Goal: Task Accomplishment & Management: Use online tool/utility

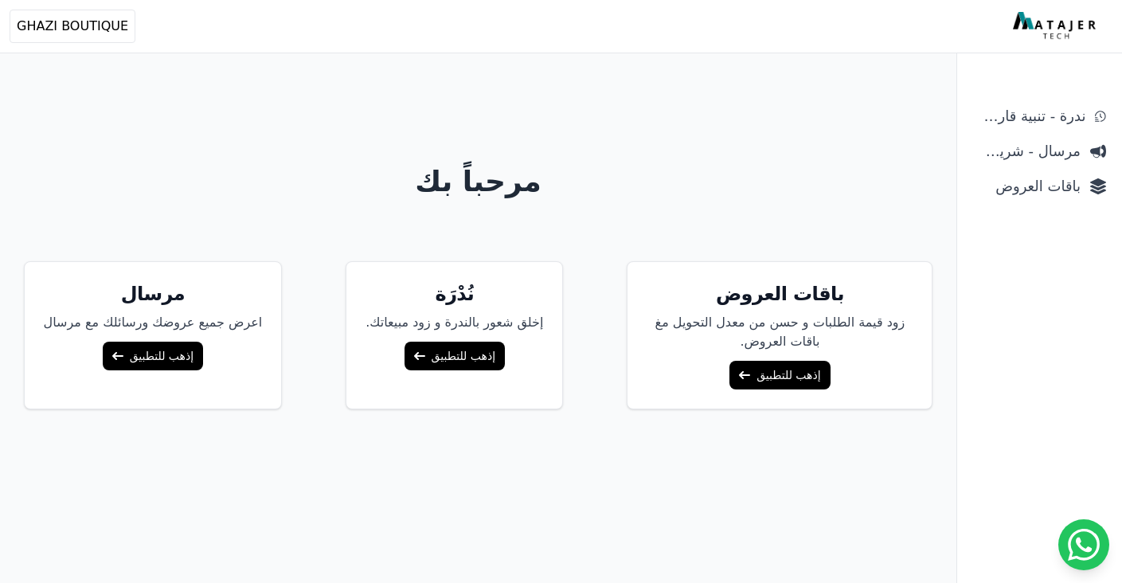
click at [1060, 85] on aside "ندرة - تنبية قارب علي النفاذ مرسال - شريط دعاية باقات العروض" at bounding box center [1040, 291] width 166 height 583
click at [1051, 116] on span "ندرة - تنبية قارب علي النفاذ" at bounding box center [1029, 116] width 112 height 22
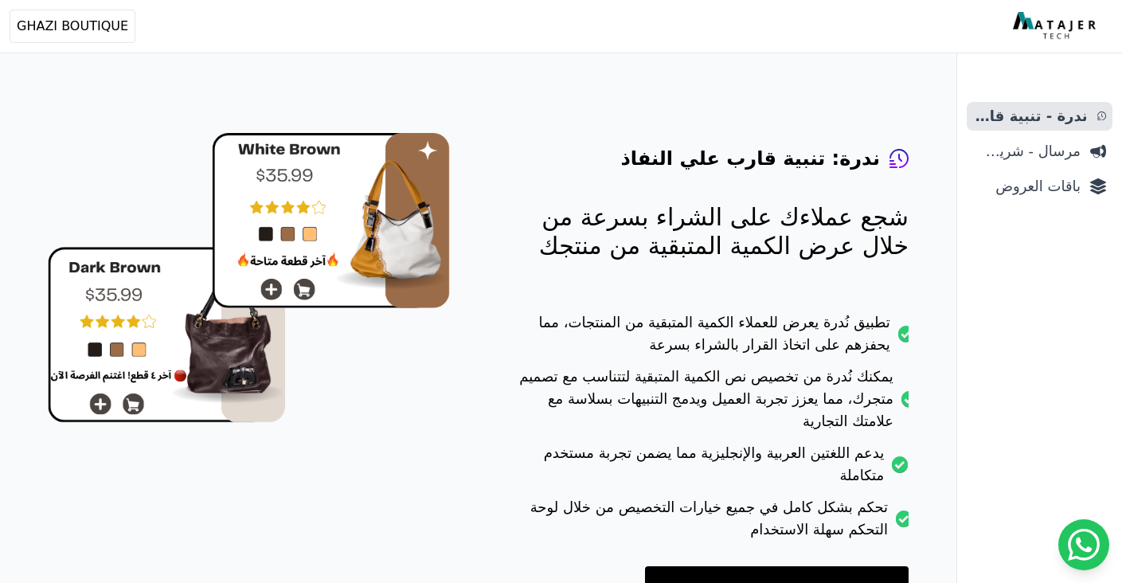
scroll to position [118, 0]
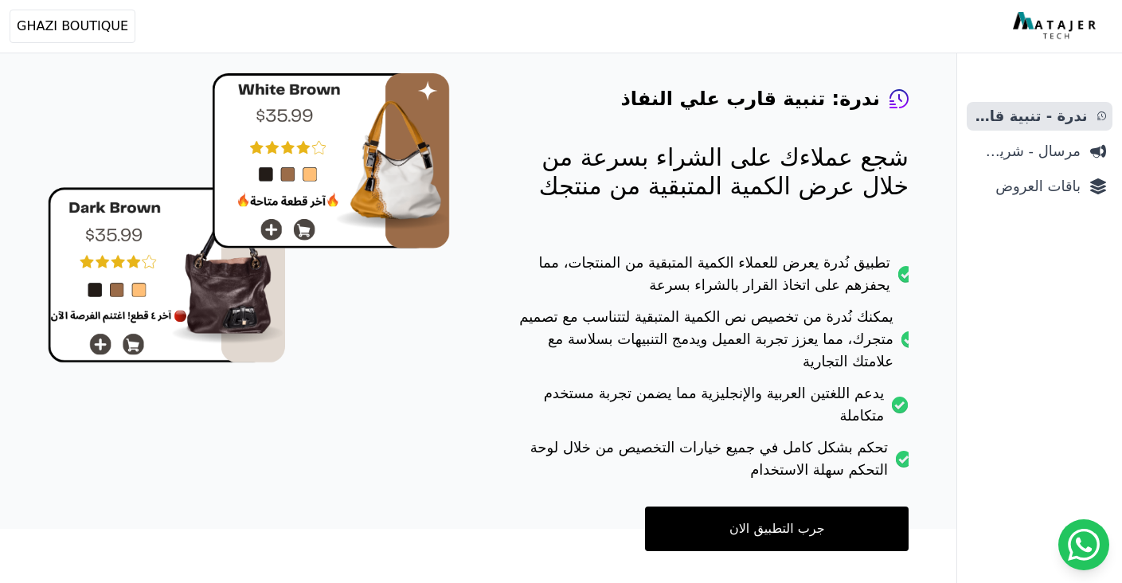
click at [746, 507] on link "جرب التطبيق الان" at bounding box center [777, 529] width 264 height 45
click at [1079, 169] on ul "ندرة - تنبية قارب علي النفاذ مرسال - شريط دعاية باقات العروض" at bounding box center [1040, 151] width 146 height 99
click at [1064, 185] on span "باقات العروض" at bounding box center [1027, 186] width 108 height 22
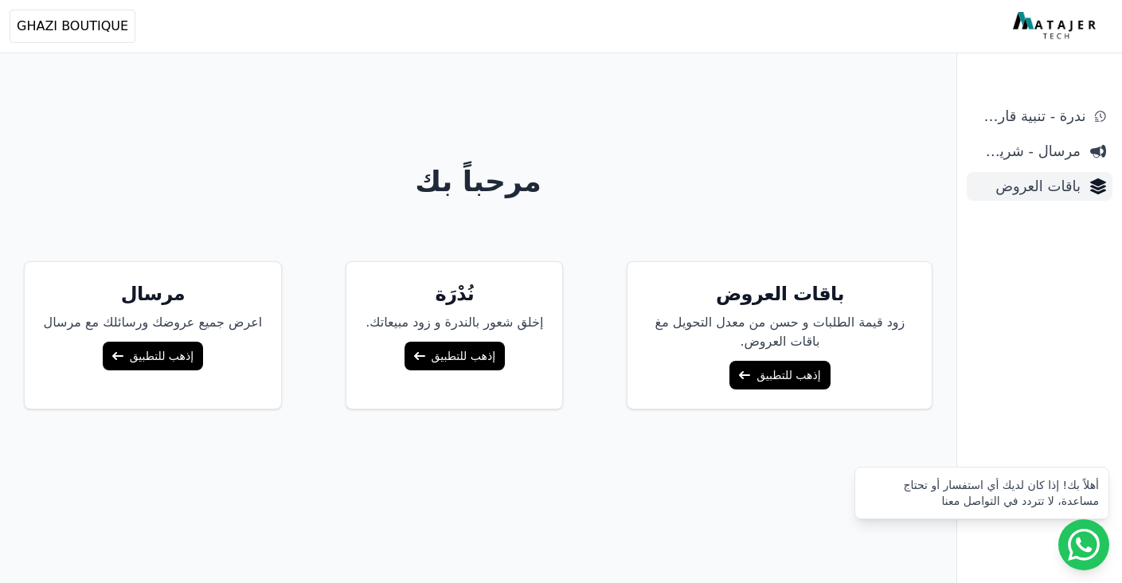
click at [1042, 180] on span "باقات العروض" at bounding box center [1027, 186] width 108 height 22
click at [1040, 182] on span "باقات العروض" at bounding box center [1027, 186] width 108 height 22
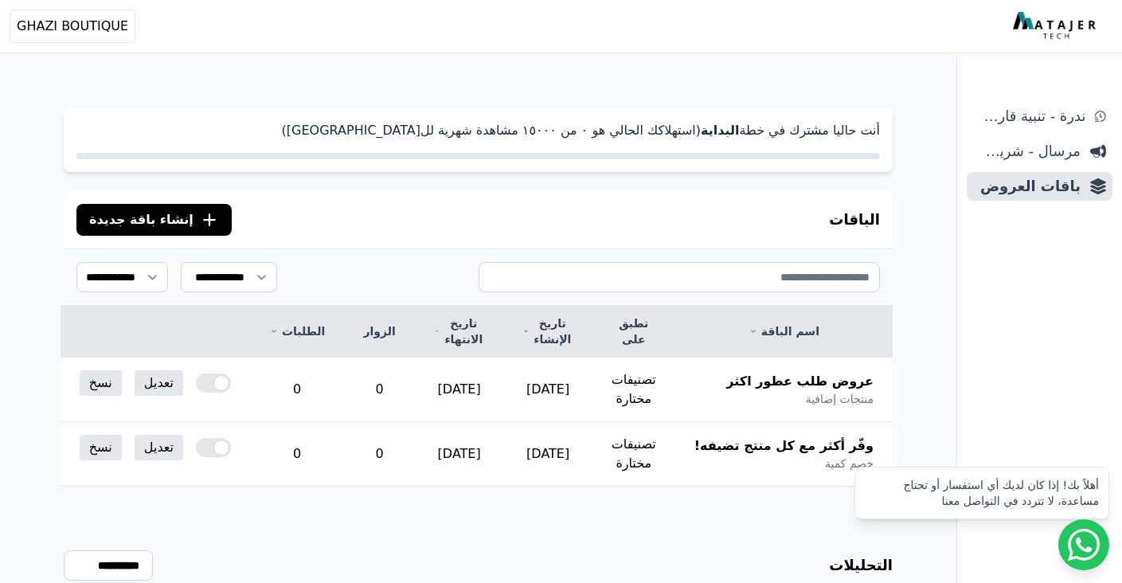
click at [200, 218] on icon ".cls-1{fill:none;stroke:#fff;stroke-linecap:round;stroke-linejoin:round;stroke-…" at bounding box center [209, 219] width 19 height 19
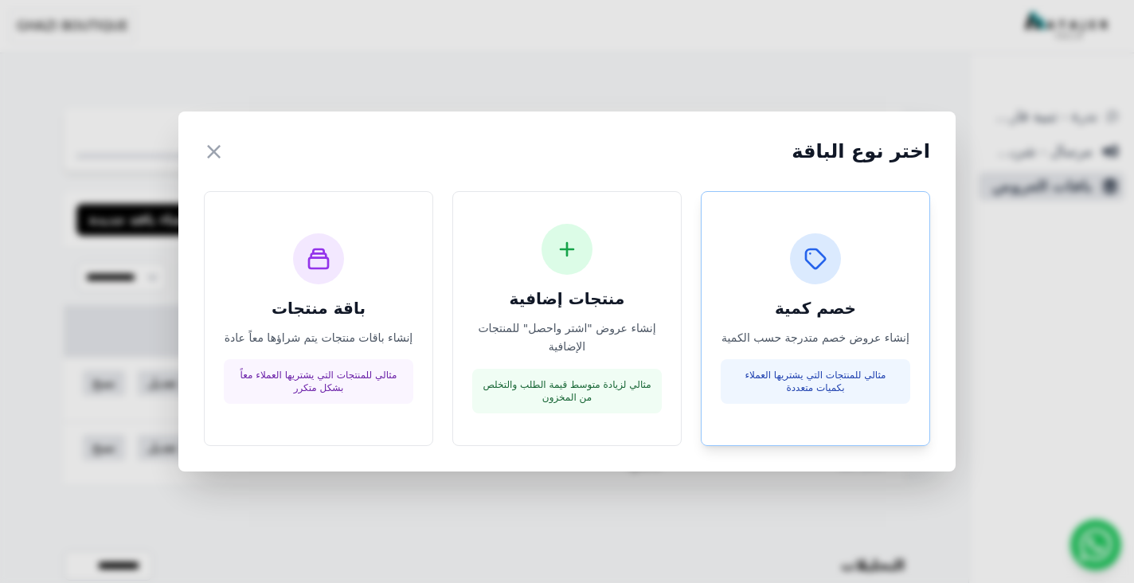
click at [804, 339] on p "إنشاء عروض خصم متدرجة حسب الكمية" at bounding box center [816, 338] width 190 height 18
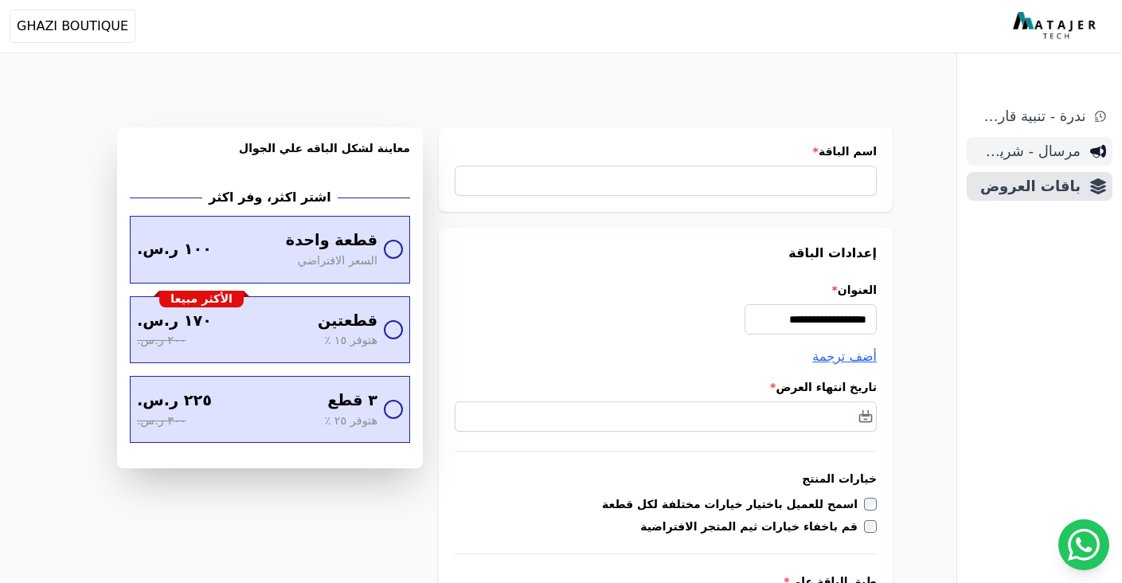
click at [1020, 157] on span "مرسال - شريط دعاية" at bounding box center [1027, 151] width 108 height 22
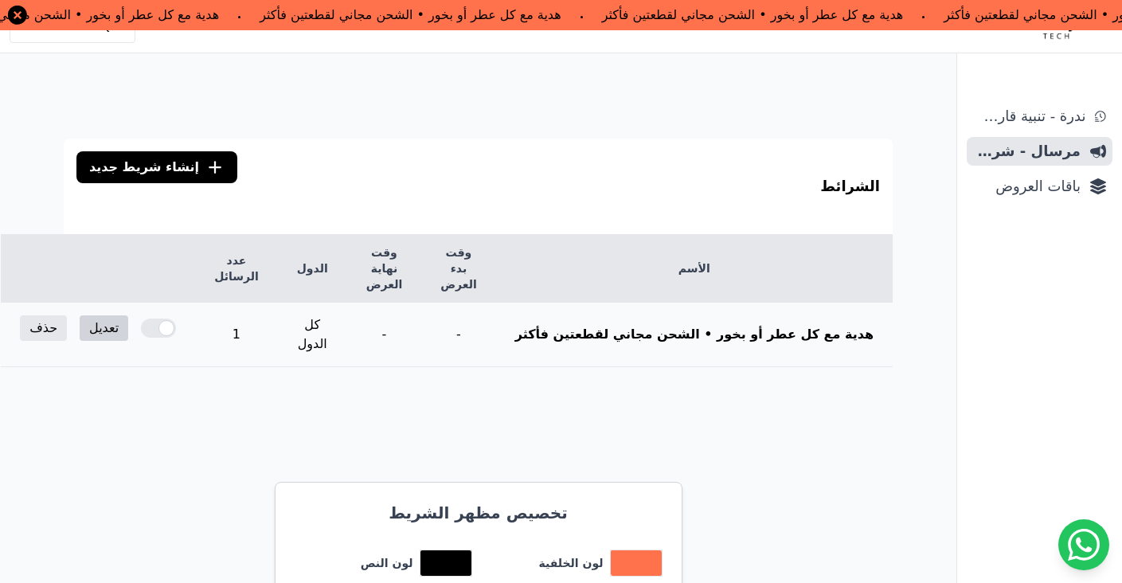
click at [128, 315] on link "تعديل" at bounding box center [104, 327] width 49 height 25
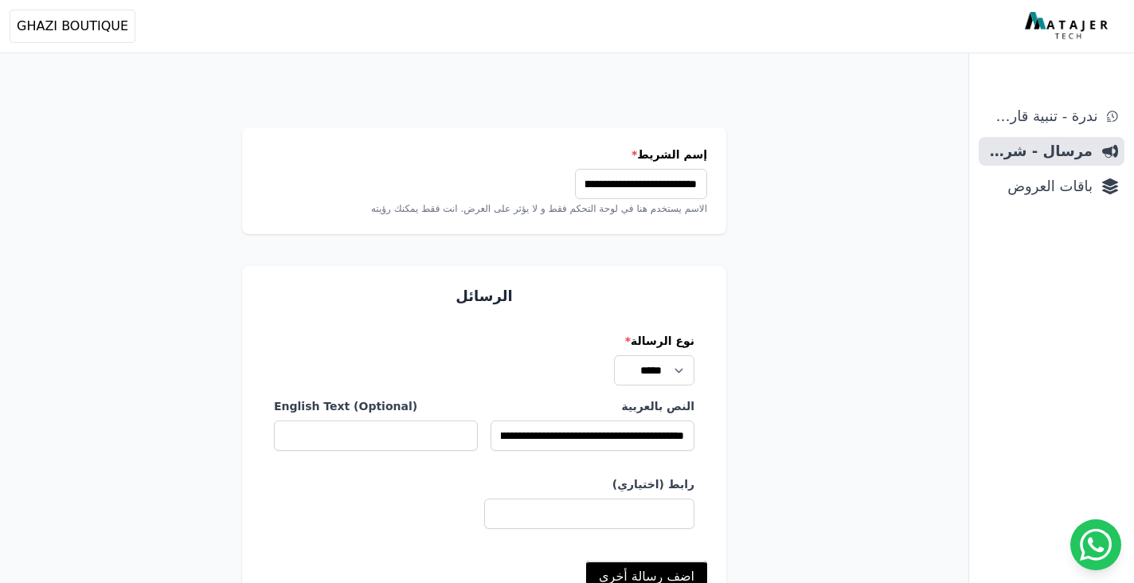
select select
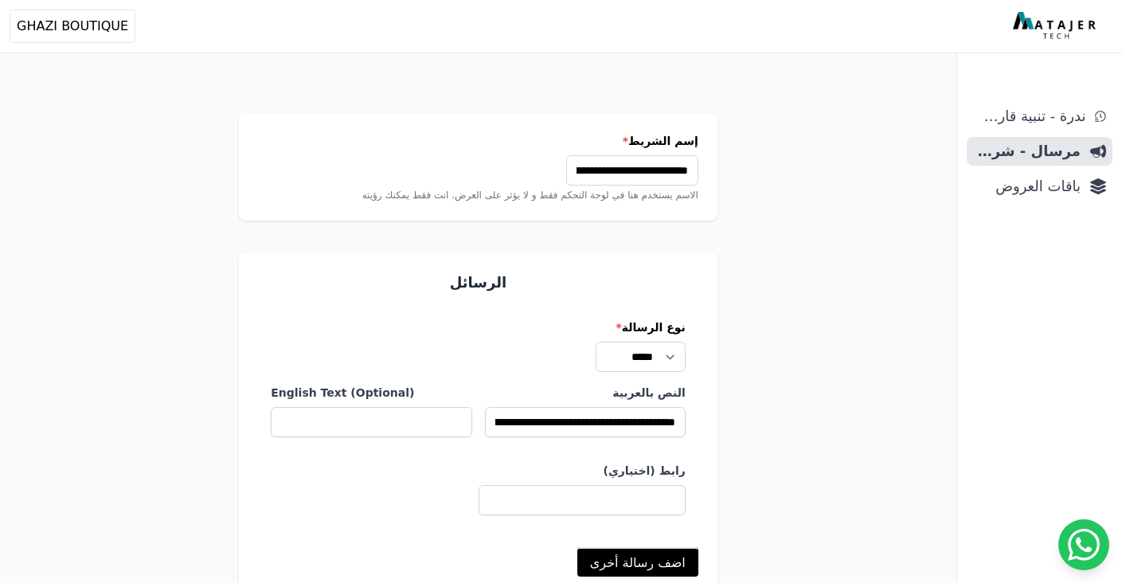
scroll to position [14, 0]
click at [1080, 155] on span "مرسال - شريط دعاية" at bounding box center [1027, 151] width 108 height 22
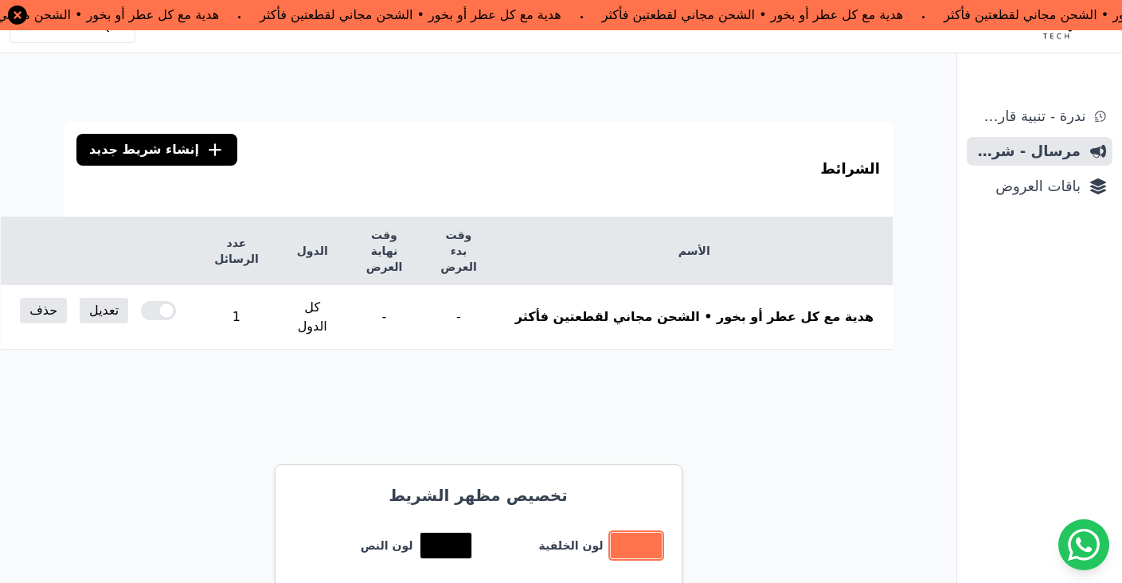
click at [640, 533] on button "toggle color picker dialog" at bounding box center [636, 545] width 51 height 25
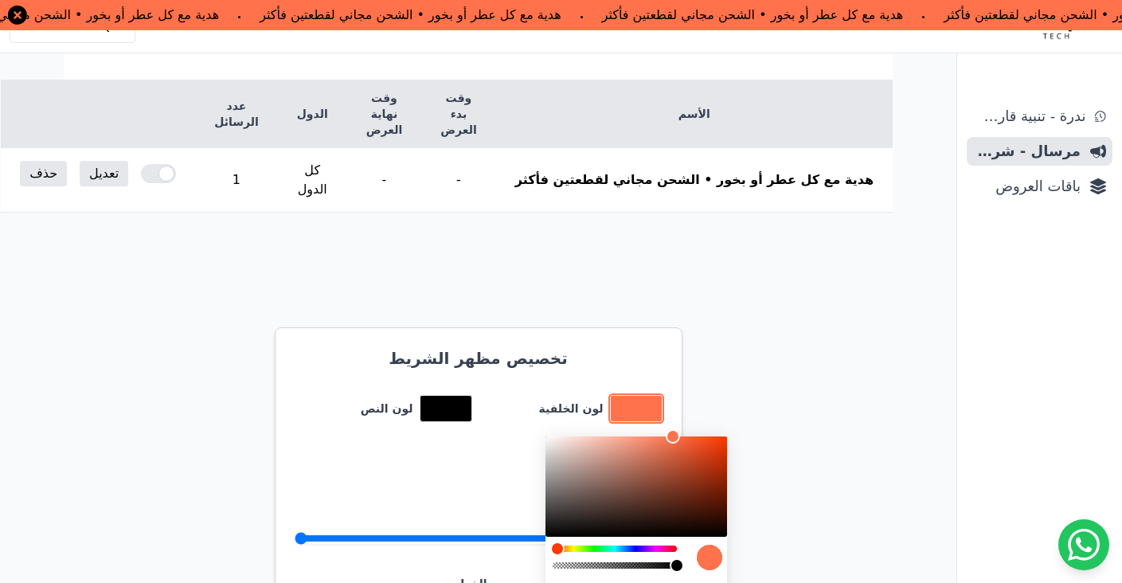
scroll to position [158, 0]
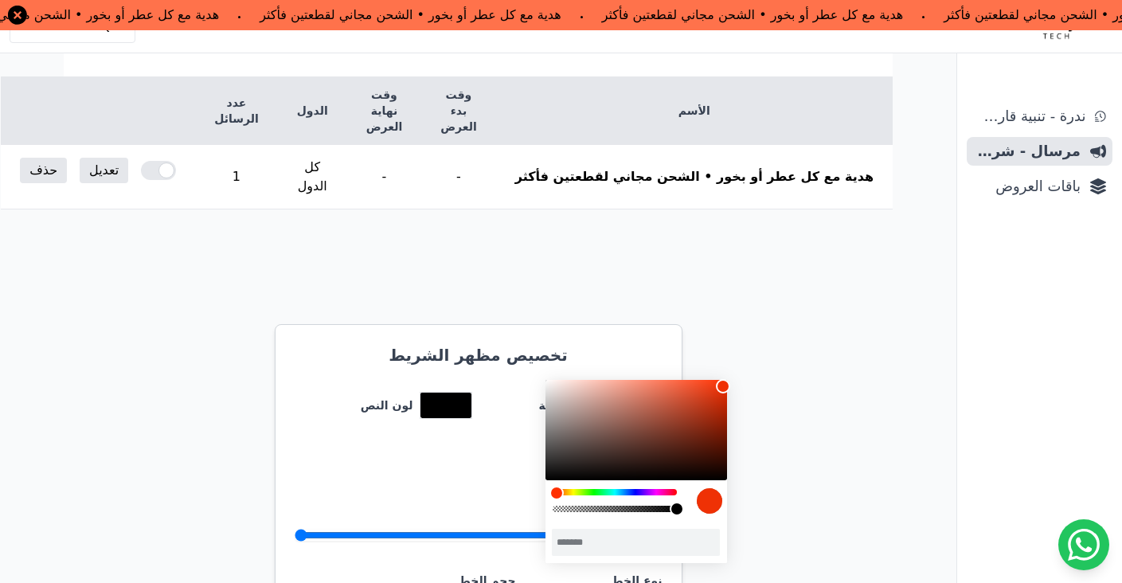
type input "*******"
drag, startPoint x: 678, startPoint y: 382, endPoint x: 727, endPoint y: 382, distance: 49.4
click at [727, 382] on div "color picker dialog" at bounding box center [727, 382] width 14 height 14
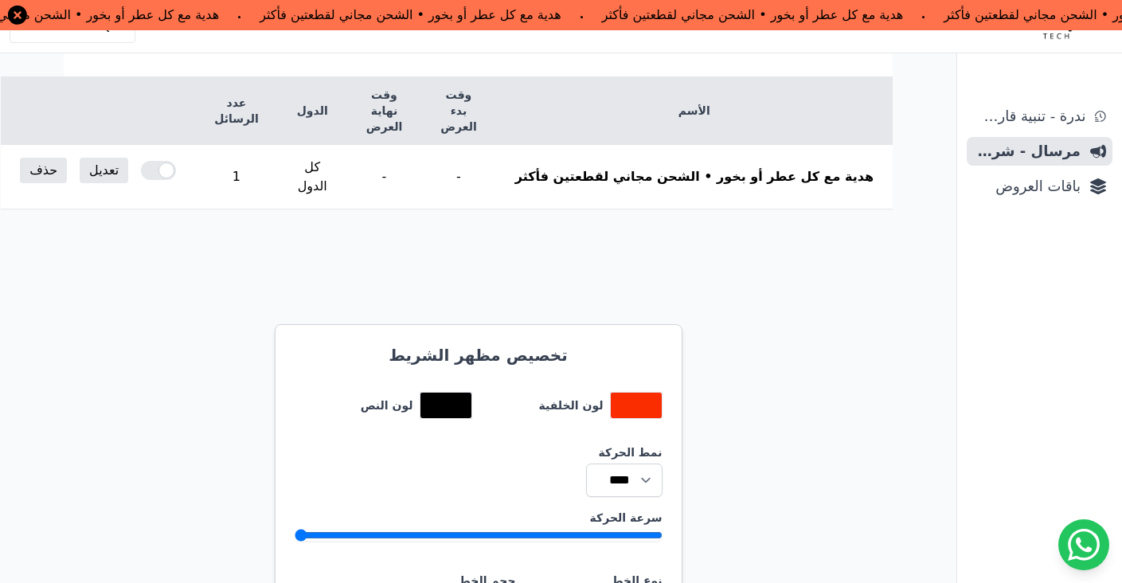
click at [802, 358] on div "الشرائط .cls-1{fill:none;stroke:#fff;stroke-linecap:round;stroke-linejoin:round…" at bounding box center [478, 583] width 957 height 1294
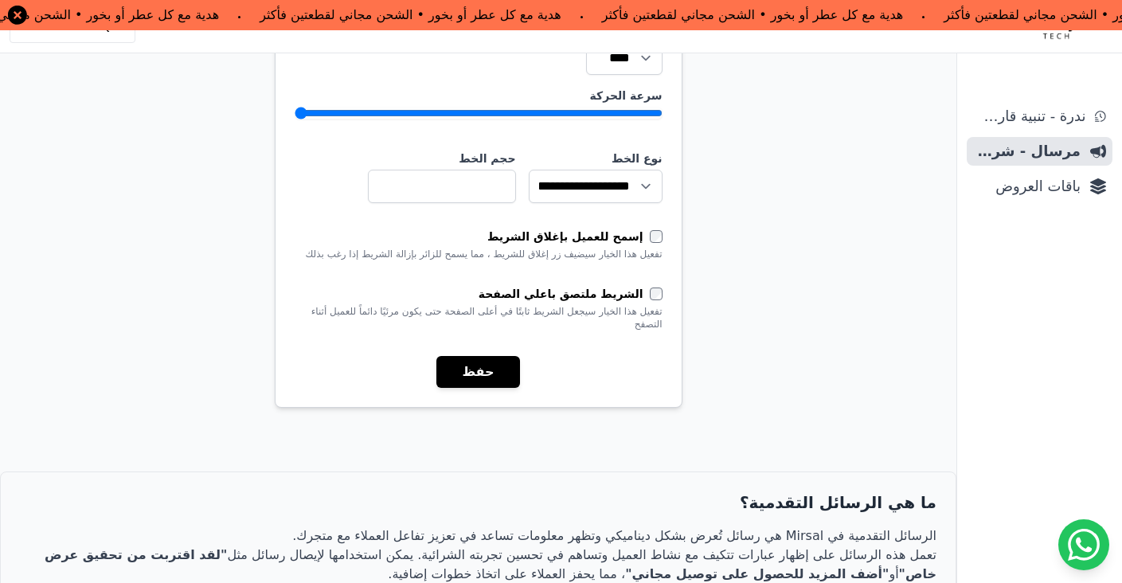
scroll to position [621, 0]
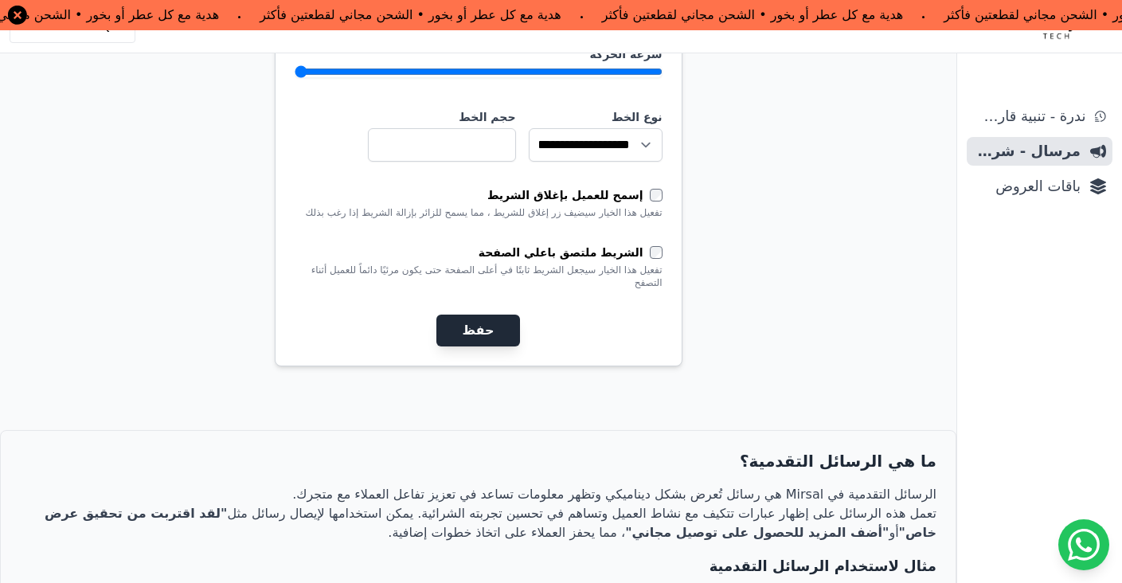
click at [487, 315] on button "حفظ" at bounding box center [478, 331] width 83 height 32
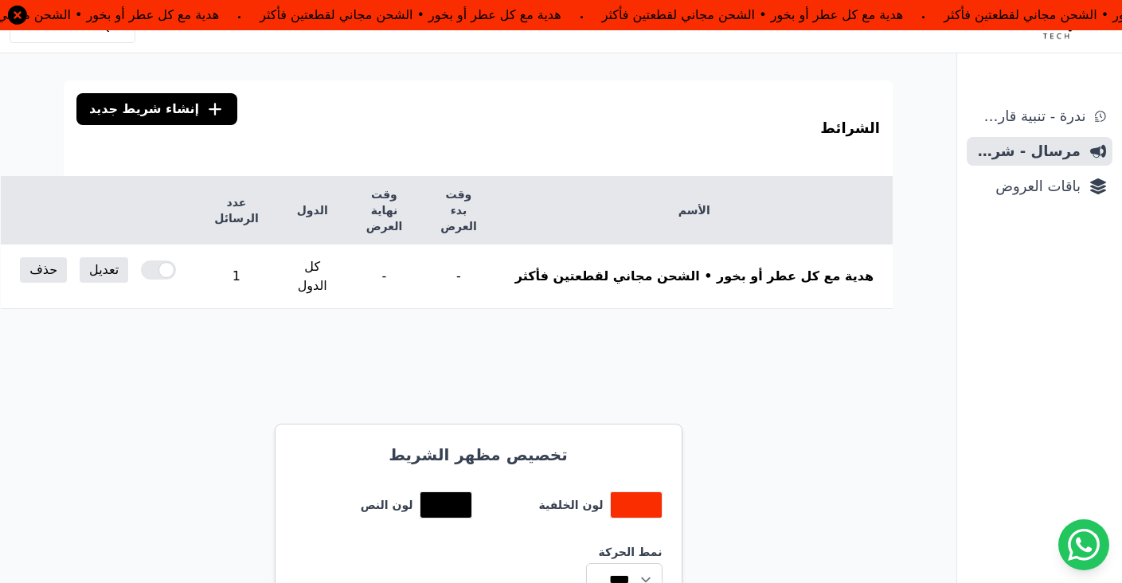
scroll to position [194, 0]
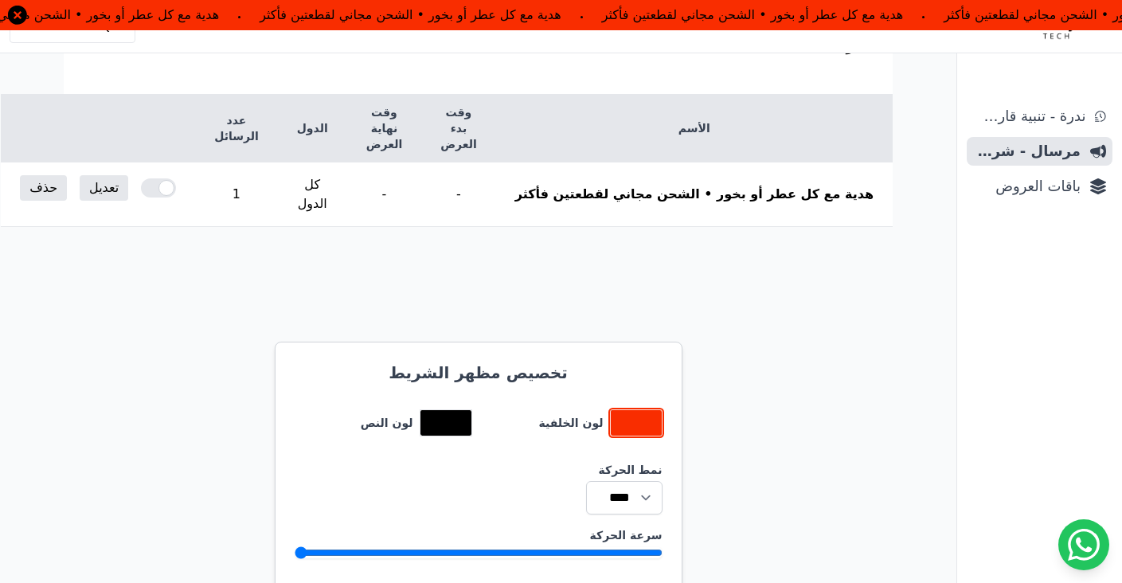
click at [632, 410] on button "toggle color picker dialog" at bounding box center [636, 422] width 51 height 25
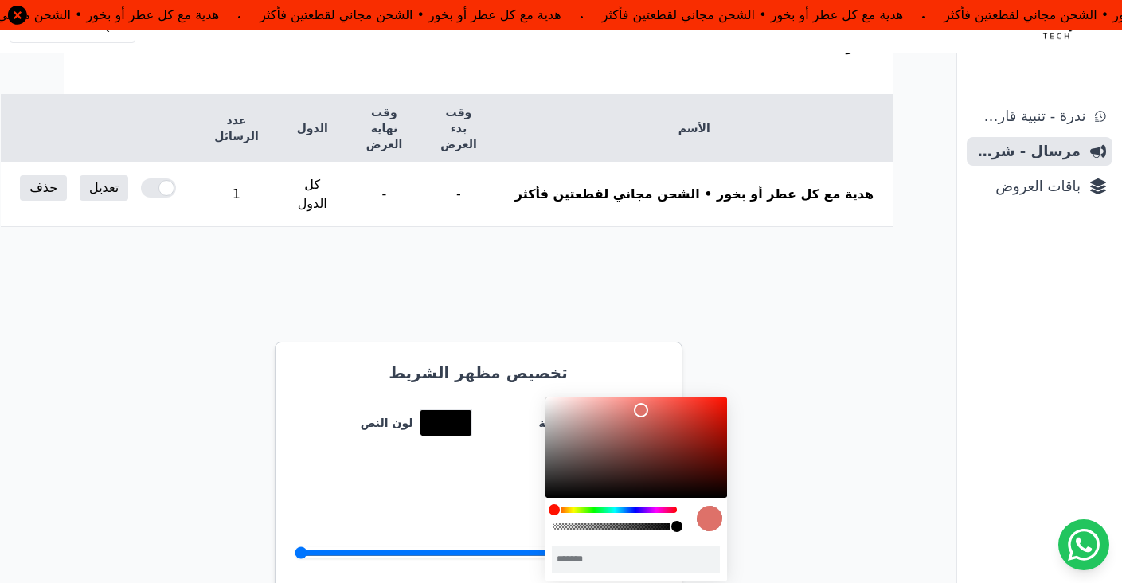
type input "*******"
drag, startPoint x: 726, startPoint y: 403, endPoint x: 640, endPoint y: 410, distance: 86.3
click at [640, 410] on div "color picker dialog" at bounding box center [640, 410] width 14 height 14
click at [469, 462] on div "نمط الحركة **** ****" at bounding box center [479, 488] width 368 height 53
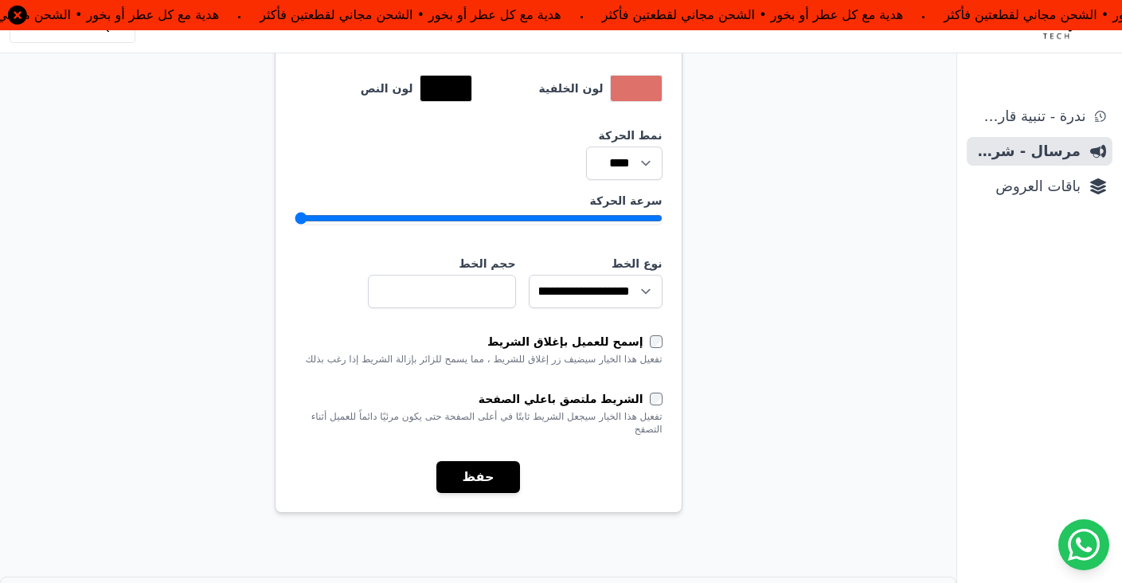
scroll to position [637, 0]
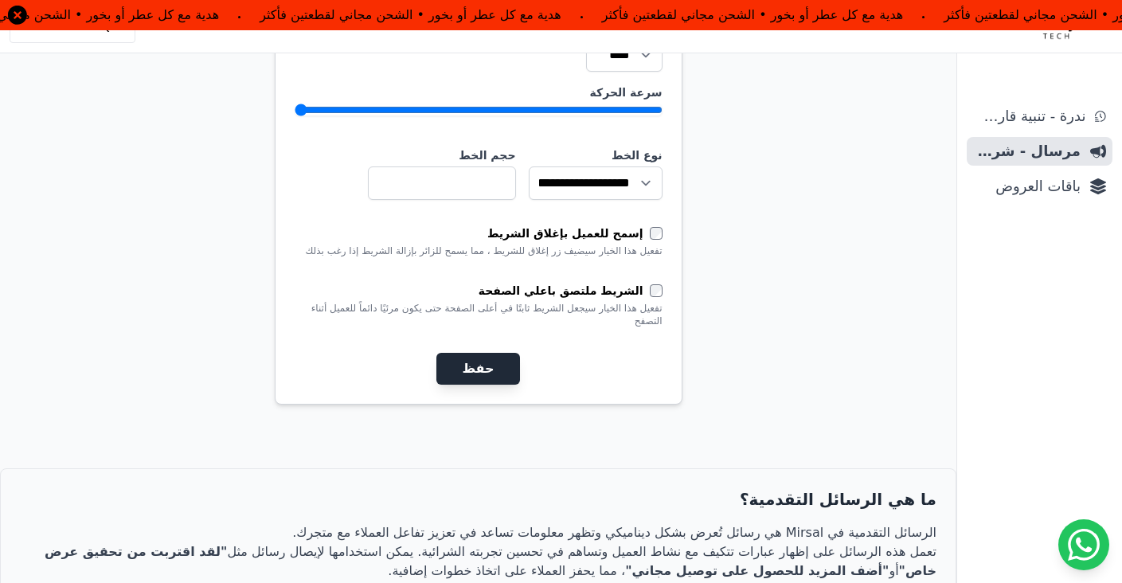
click at [480, 353] on button "حفظ" at bounding box center [478, 369] width 83 height 32
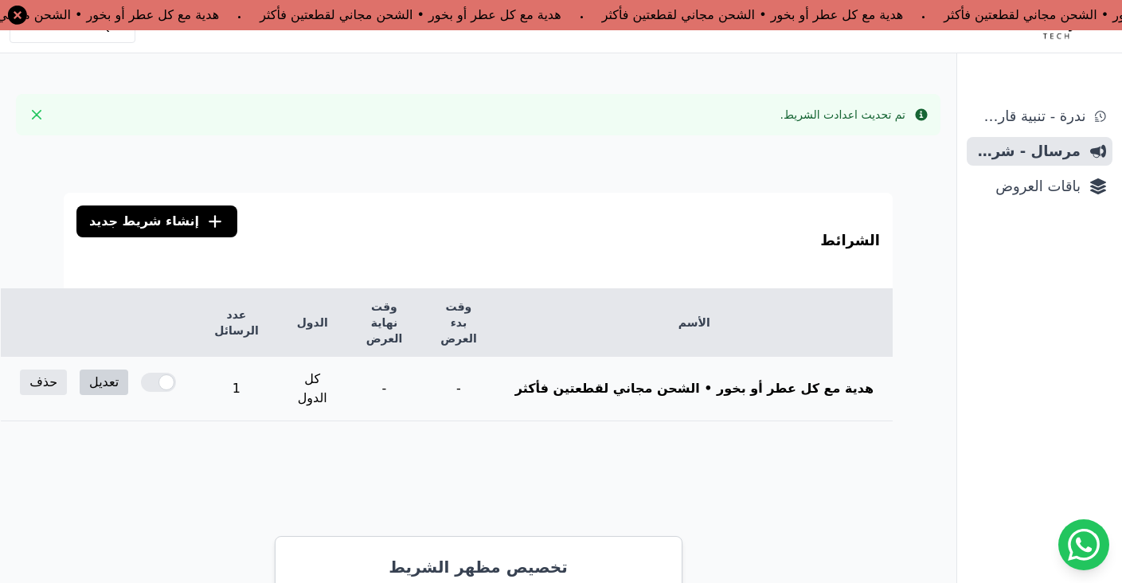
click at [128, 370] on link "تعديل" at bounding box center [104, 382] width 49 height 25
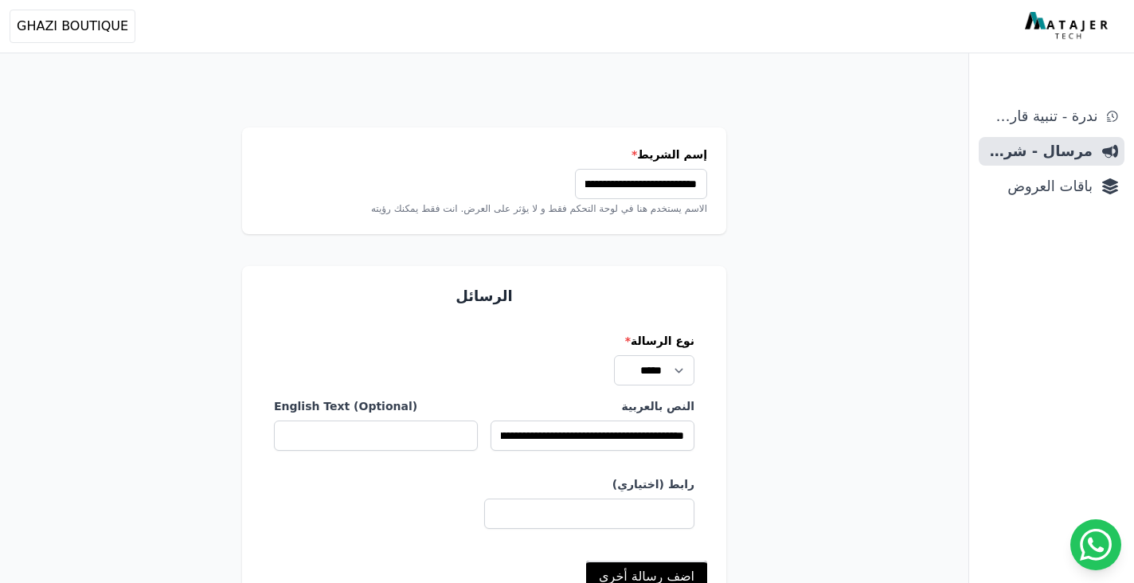
select select
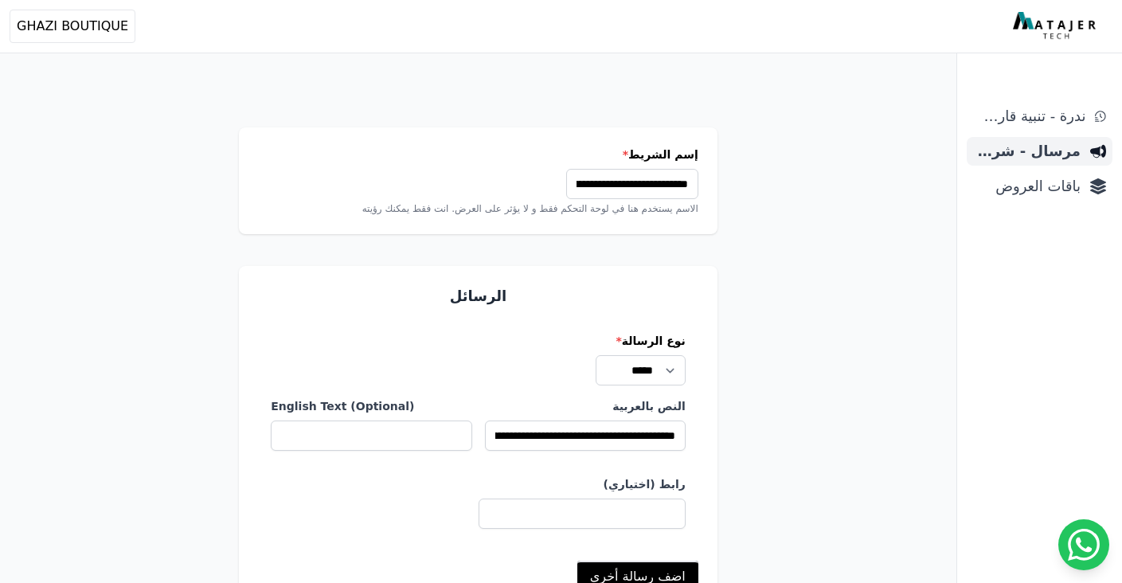
click at [1055, 154] on span "مرسال - شريط دعاية" at bounding box center [1027, 151] width 108 height 22
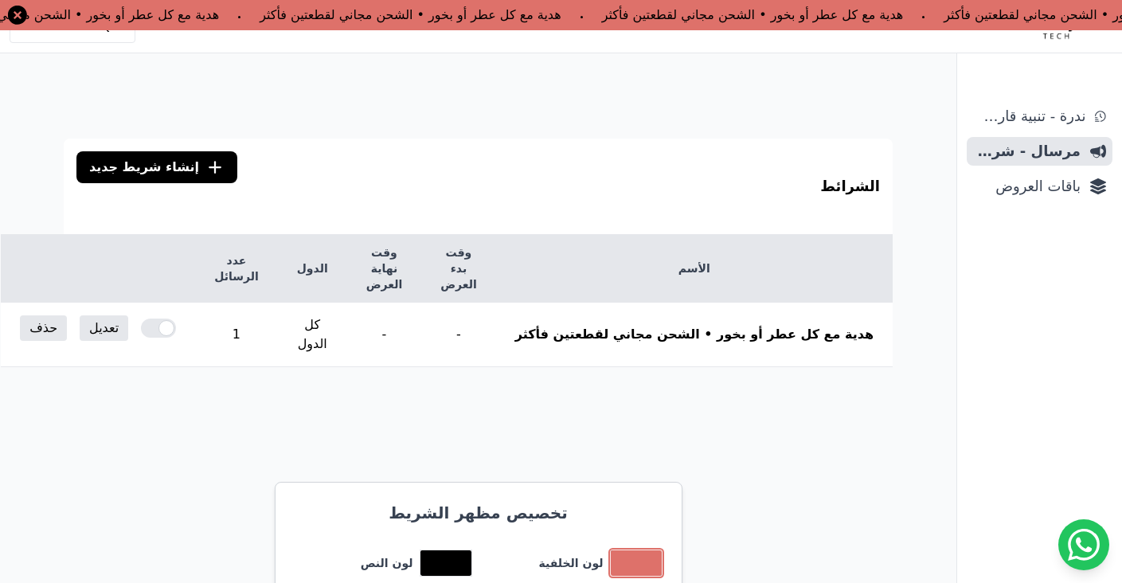
click at [644, 550] on button "toggle color picker dialog" at bounding box center [636, 562] width 51 height 25
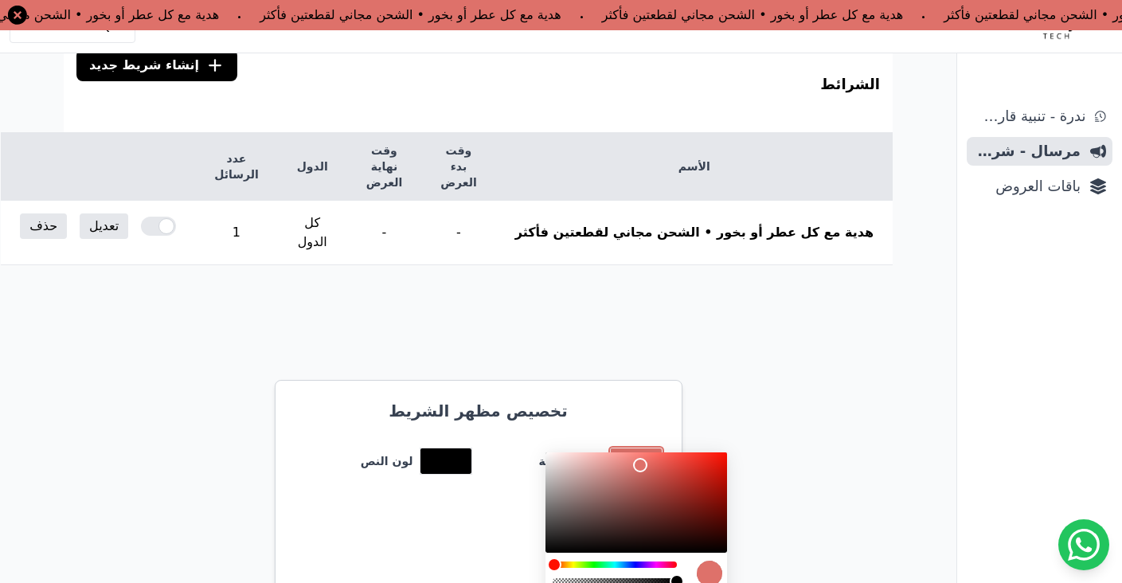
scroll to position [108, 0]
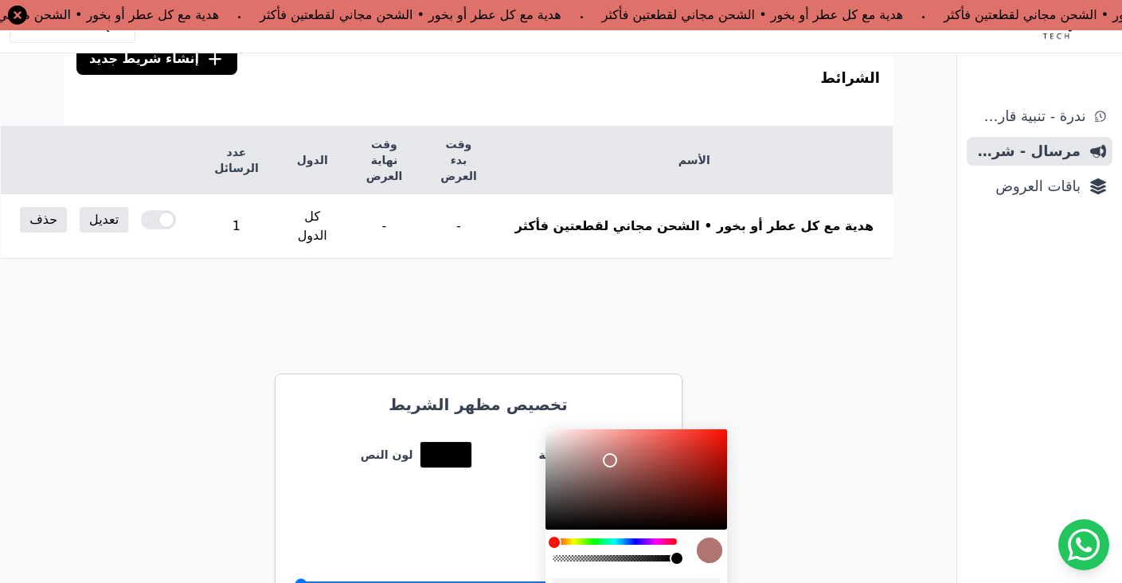
drag, startPoint x: 639, startPoint y: 446, endPoint x: 592, endPoint y: 470, distance: 52.7
click at [603, 468] on div "color picker dialog" at bounding box center [610, 460] width 14 height 14
drag, startPoint x: 593, startPoint y: 472, endPoint x: 699, endPoint y: 512, distance: 112.7
click at [699, 512] on div "color picker dialog" at bounding box center [698, 512] width 14 height 14
drag, startPoint x: 698, startPoint y: 511, endPoint x: 648, endPoint y: 448, distance: 80.5
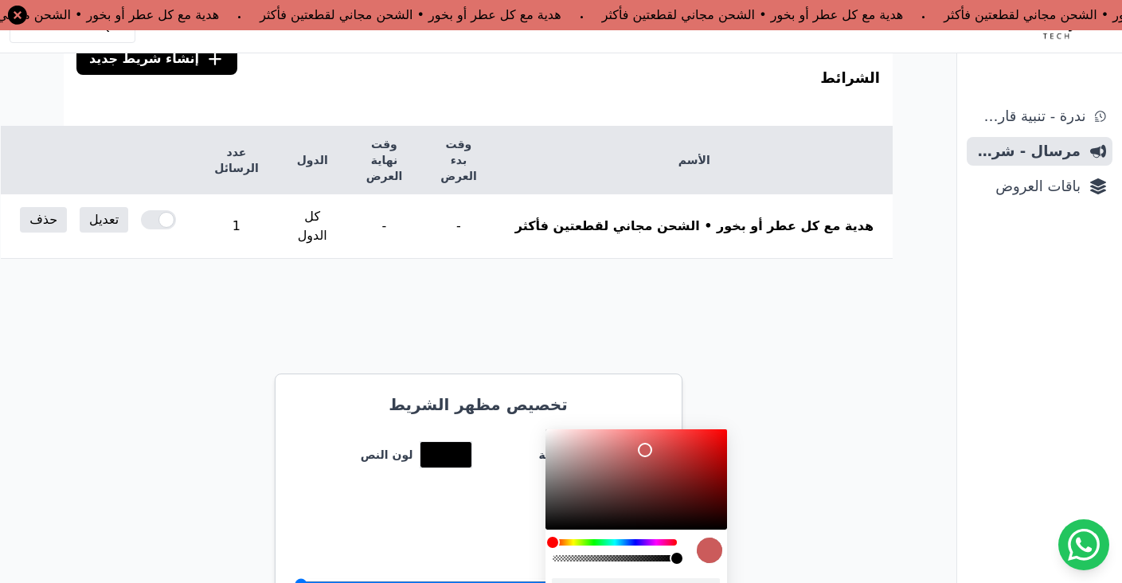
click at [644, 451] on div "color picker dialog" at bounding box center [645, 450] width 14 height 14
type input "*******"
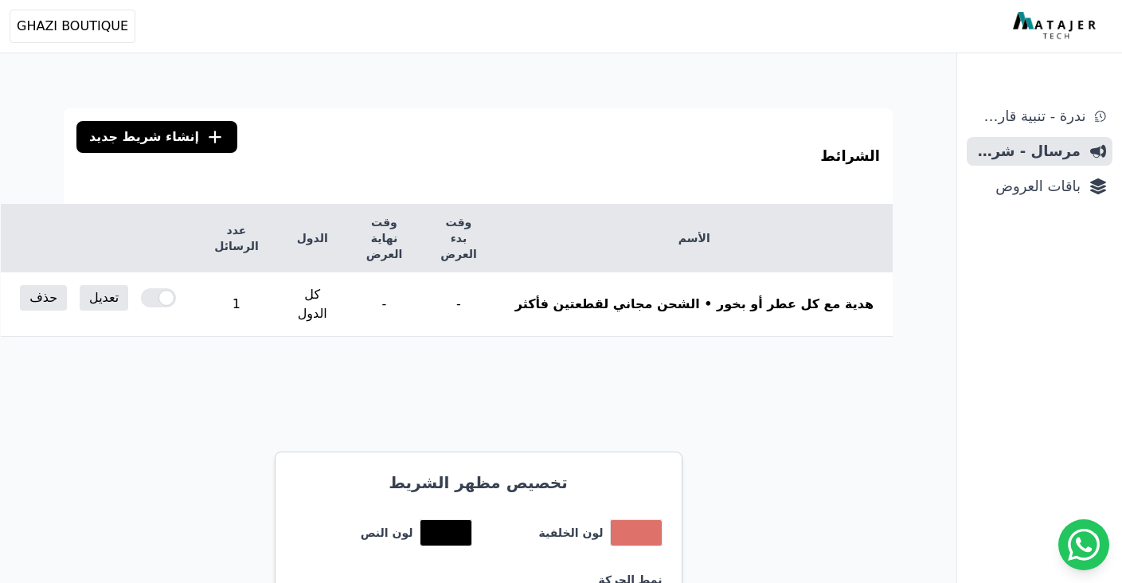
scroll to position [108, 0]
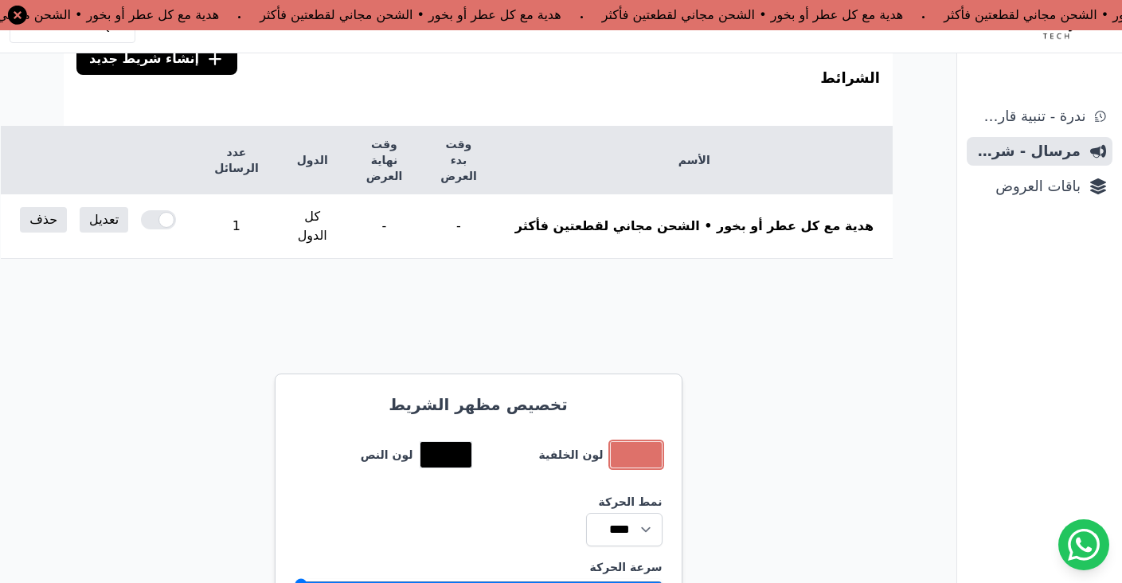
click at [613, 442] on button "toggle color picker dialog" at bounding box center [636, 454] width 51 height 25
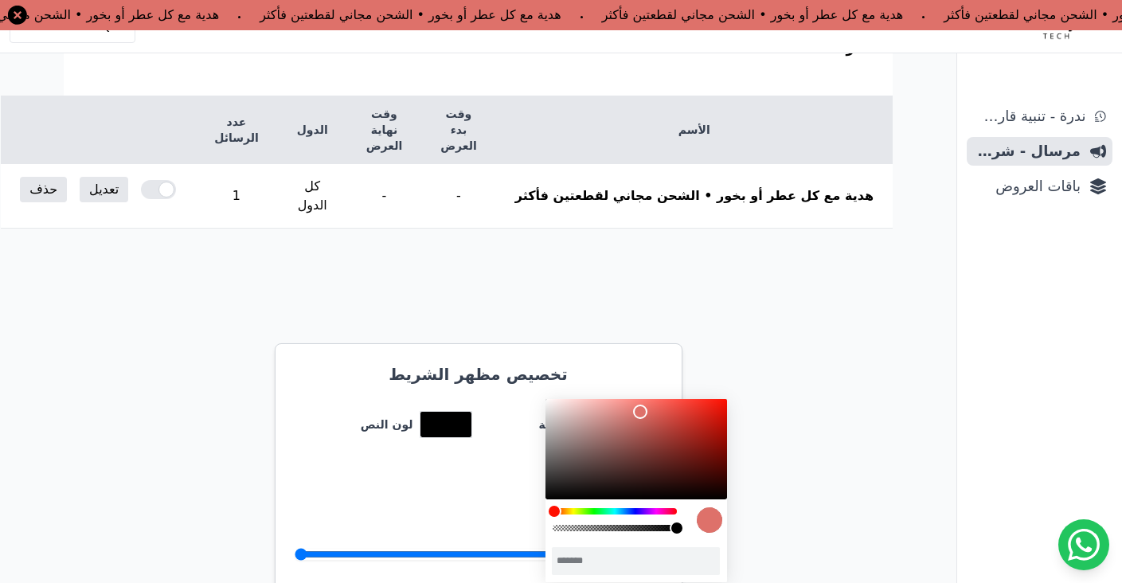
scroll to position [139, 0]
type input "*******"
drag, startPoint x: 636, startPoint y: 419, endPoint x: 617, endPoint y: 417, distance: 19.2
click at [617, 417] on div "color picker dialog" at bounding box center [637, 449] width 182 height 100
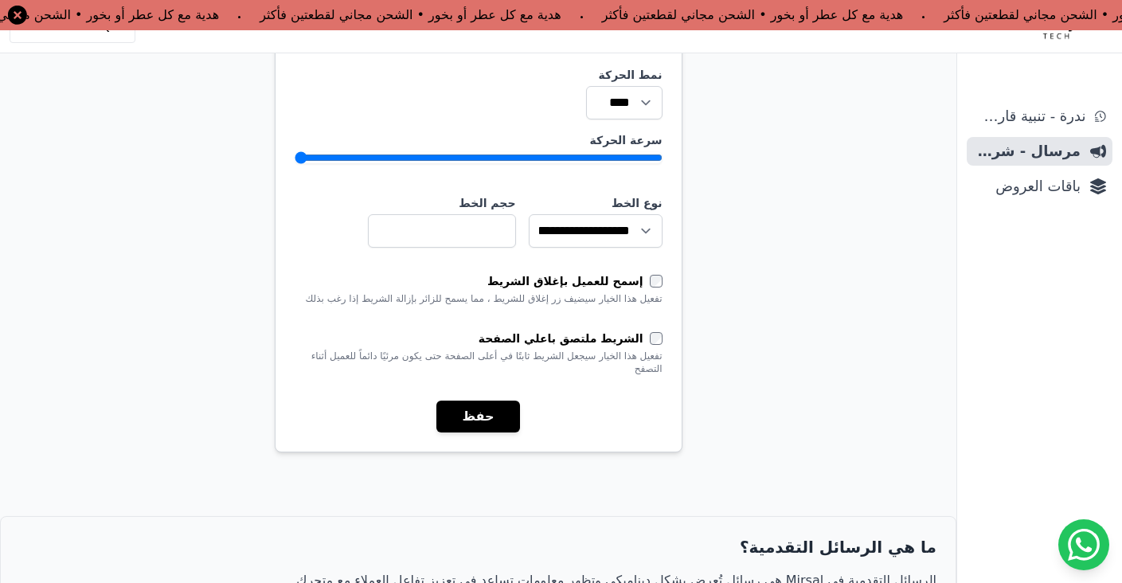
scroll to position [613, 0]
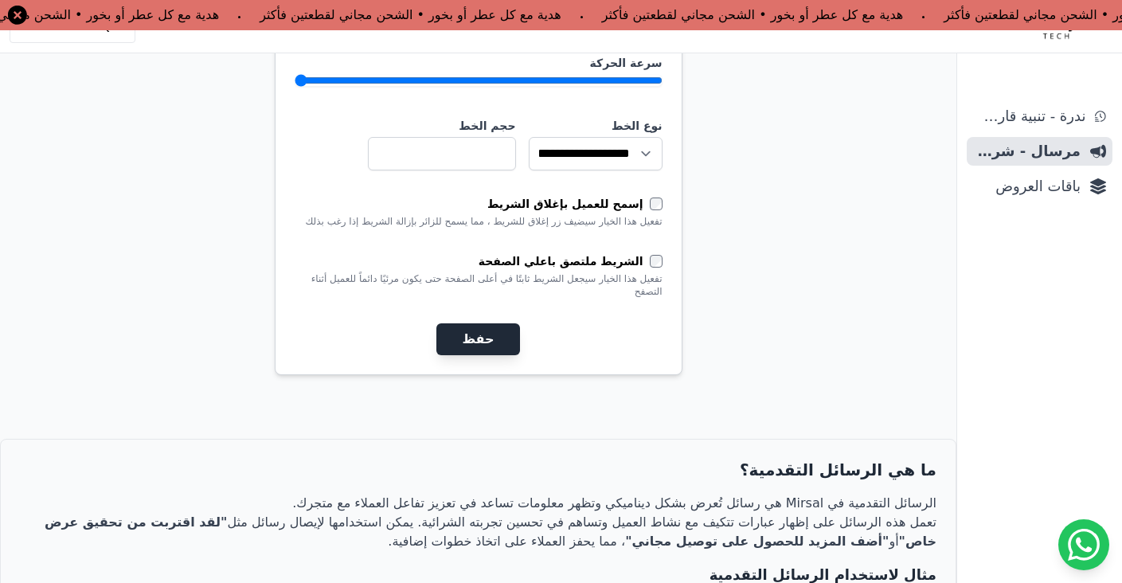
click at [486, 323] on button "حفظ" at bounding box center [478, 339] width 83 height 32
click at [483, 323] on button "حفظ" at bounding box center [478, 339] width 83 height 32
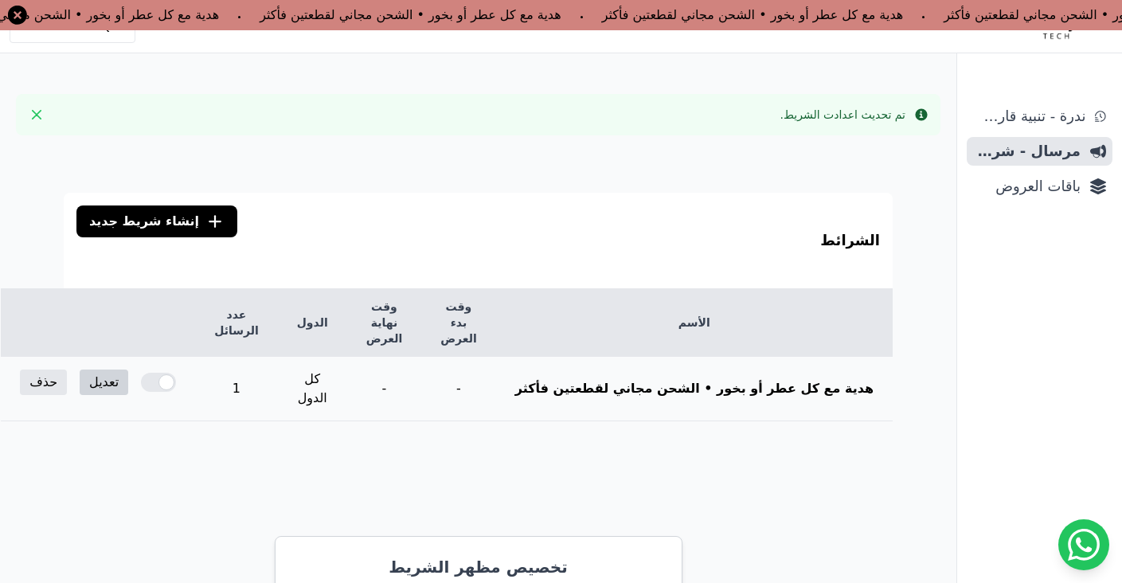
click at [128, 370] on link "تعديل" at bounding box center [104, 382] width 49 height 25
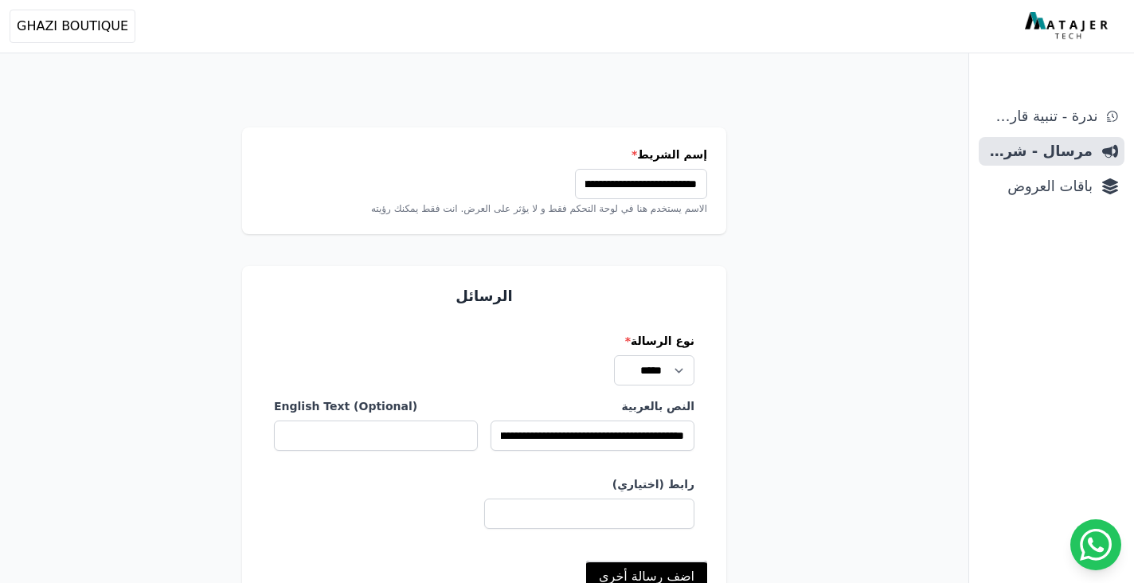
select select
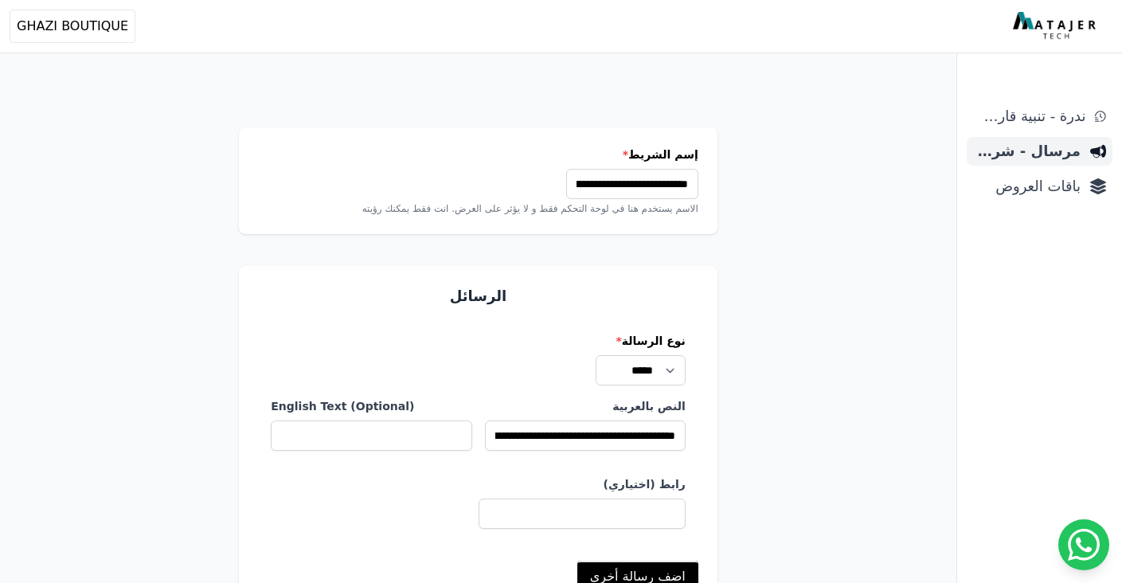
click at [1067, 154] on span "مرسال - شريط دعاية" at bounding box center [1027, 151] width 108 height 22
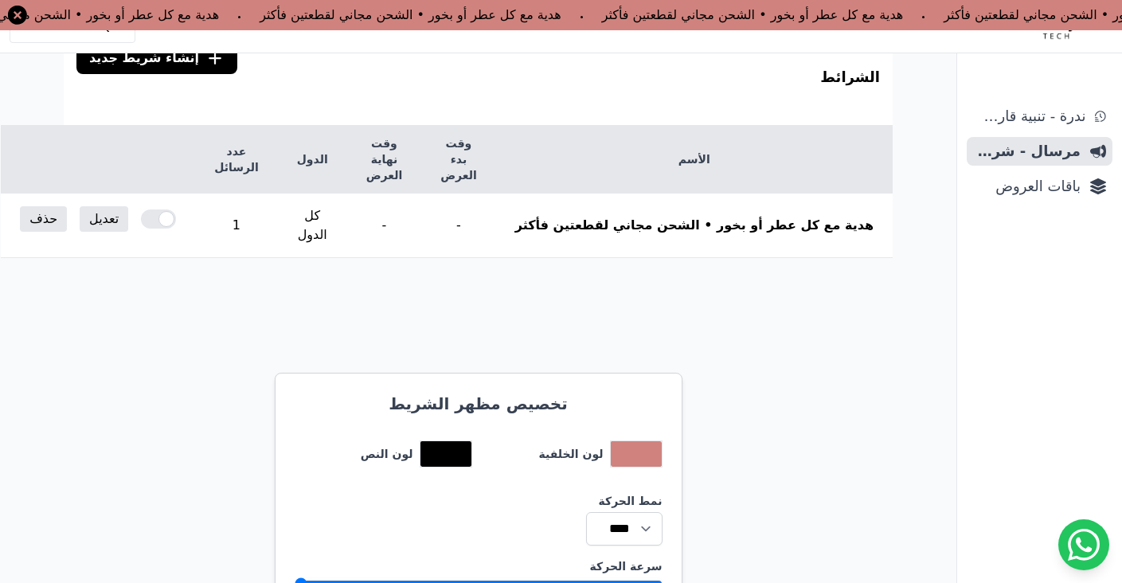
scroll to position [174, 0]
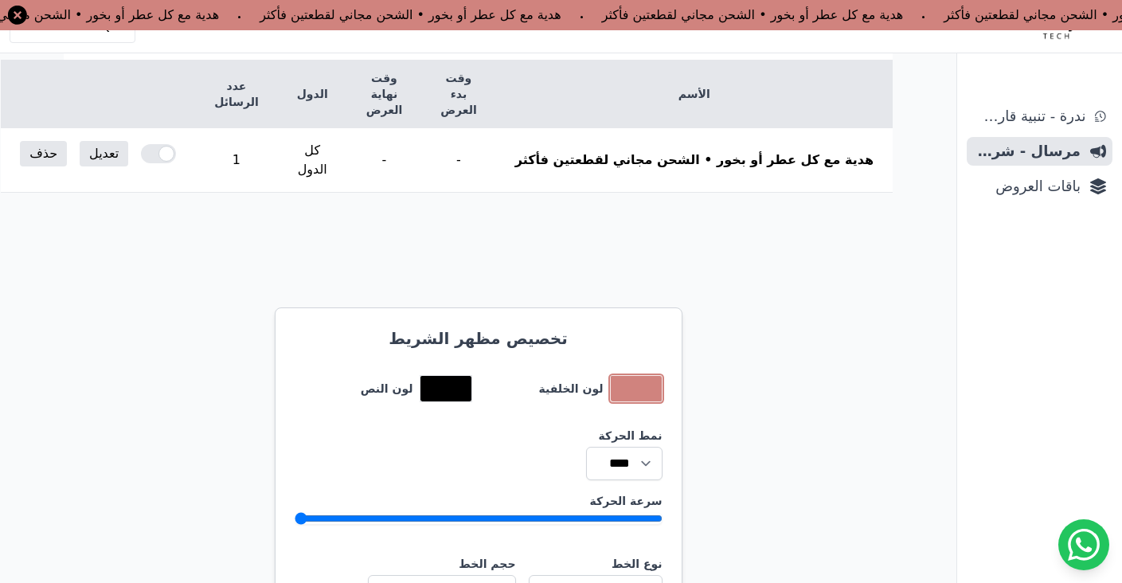
click at [632, 376] on button "toggle color picker dialog" at bounding box center [636, 388] width 51 height 25
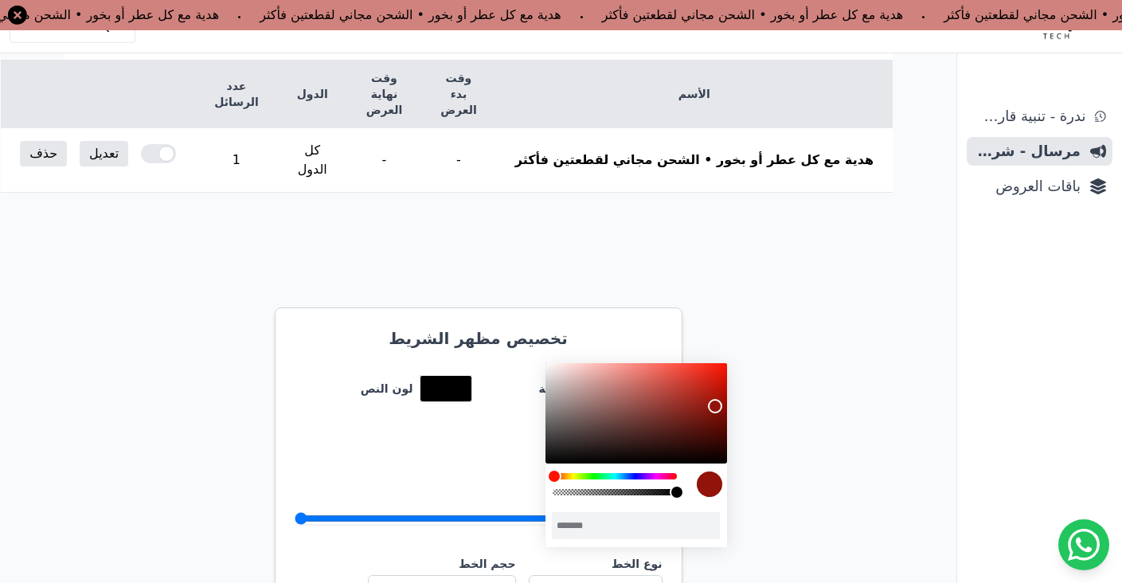
type input "*******"
drag, startPoint x: 623, startPoint y: 390, endPoint x: 711, endPoint y: 404, distance: 89.6
click at [715, 404] on div "color picker dialog" at bounding box center [637, 413] width 182 height 100
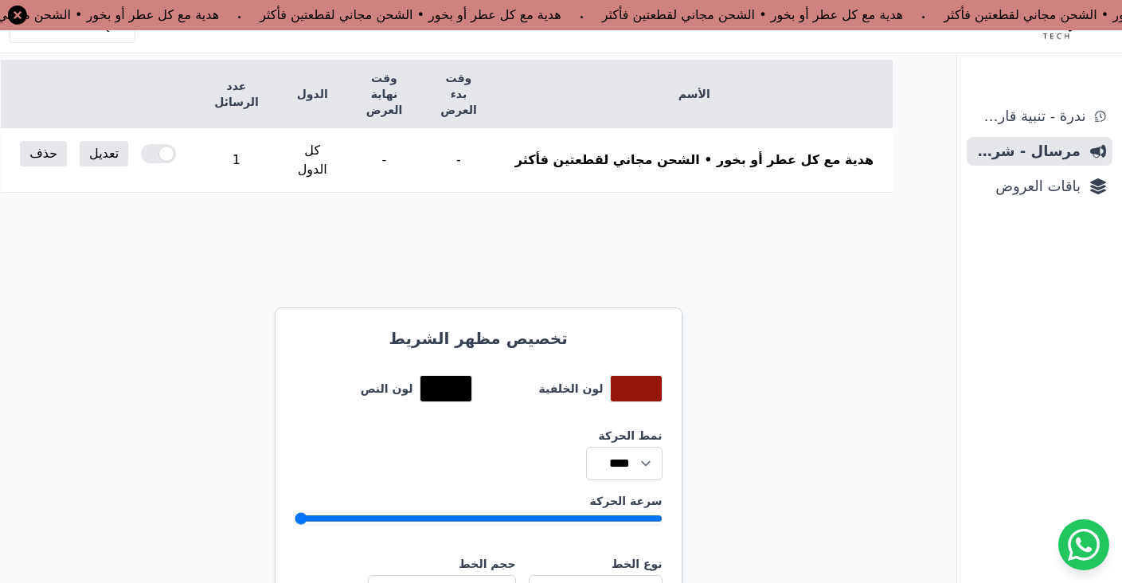
click at [772, 389] on div "الشرائط .cls-1{fill:none;stroke:#fff;stroke-linecap:round;stroke-linejoin:round…" at bounding box center [478, 567] width 957 height 1294
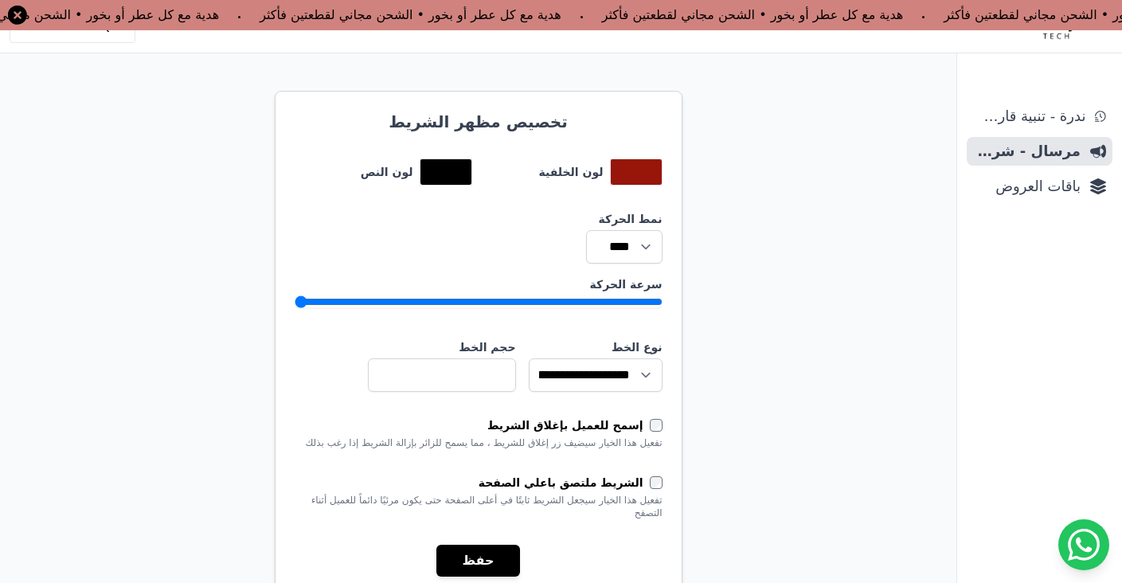
scroll to position [492, 0]
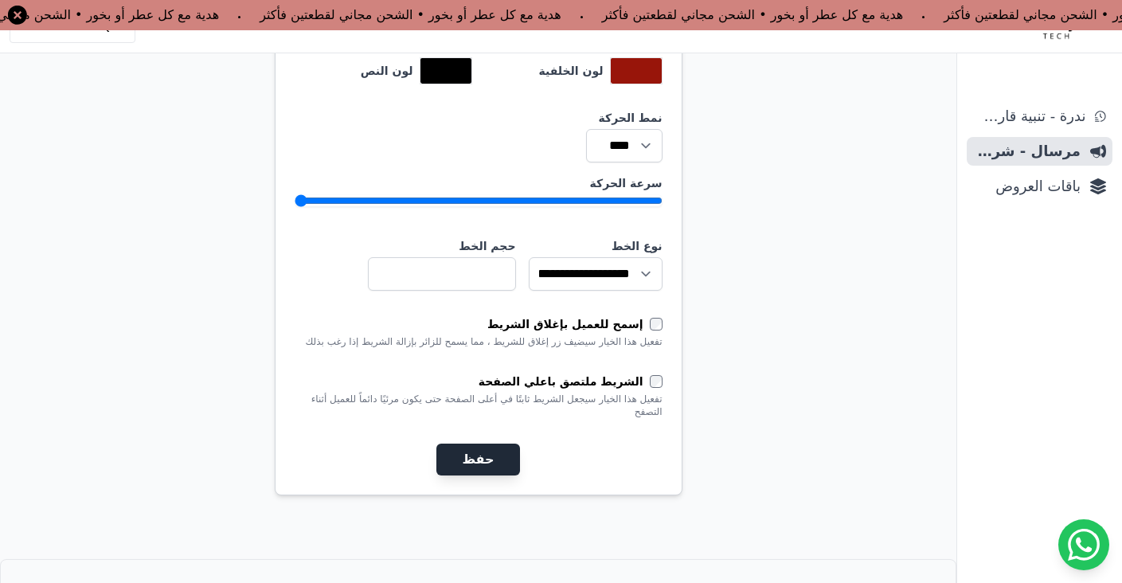
click at [480, 444] on button "حفظ" at bounding box center [478, 460] width 83 height 32
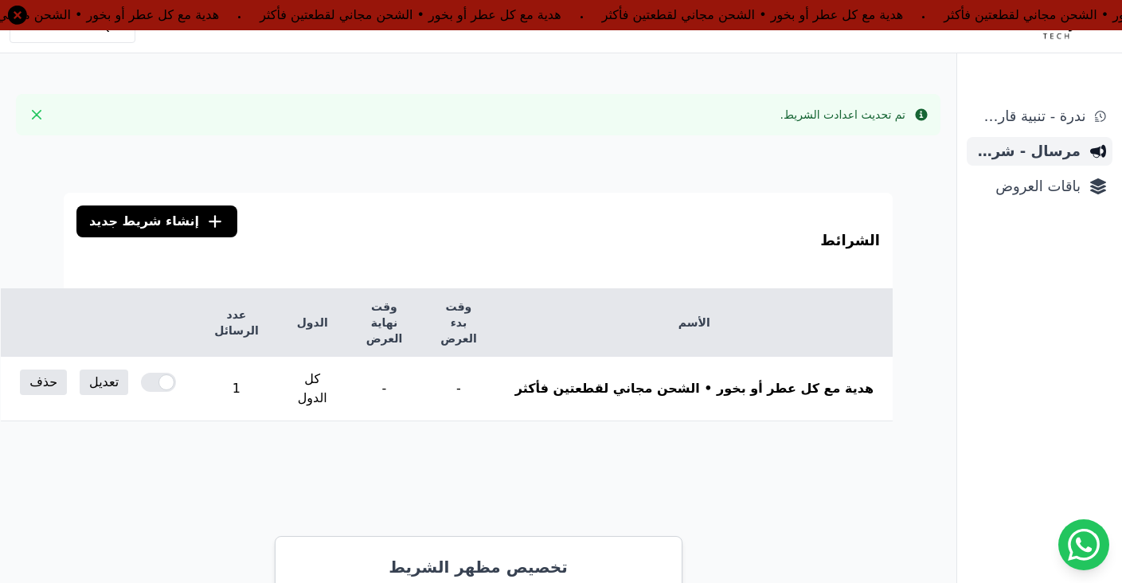
click at [1057, 152] on span "مرسال - شريط دعاية" at bounding box center [1027, 151] width 108 height 22
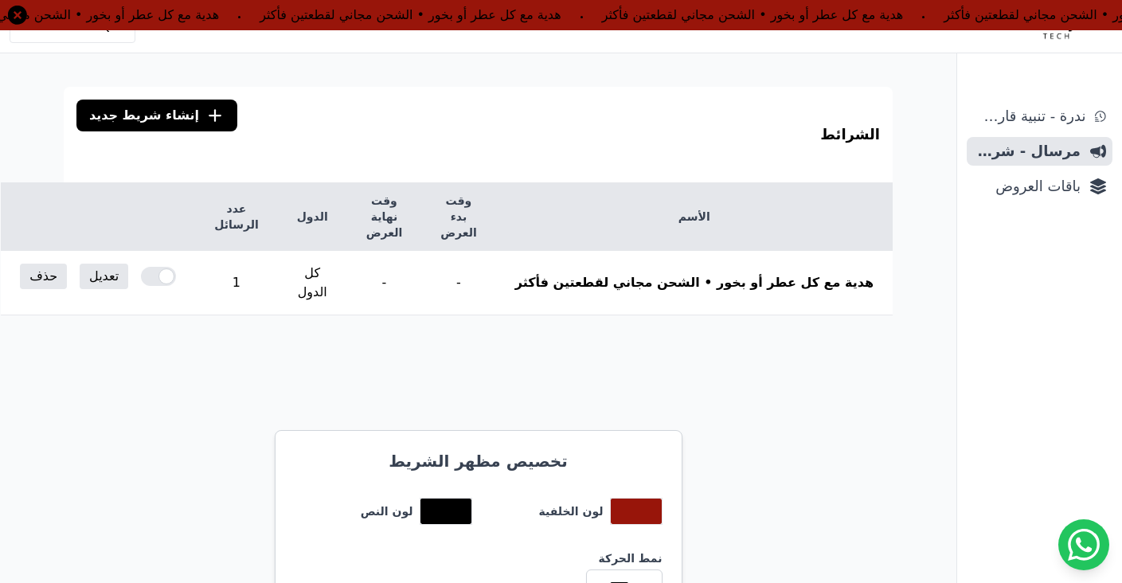
scroll to position [124, 0]
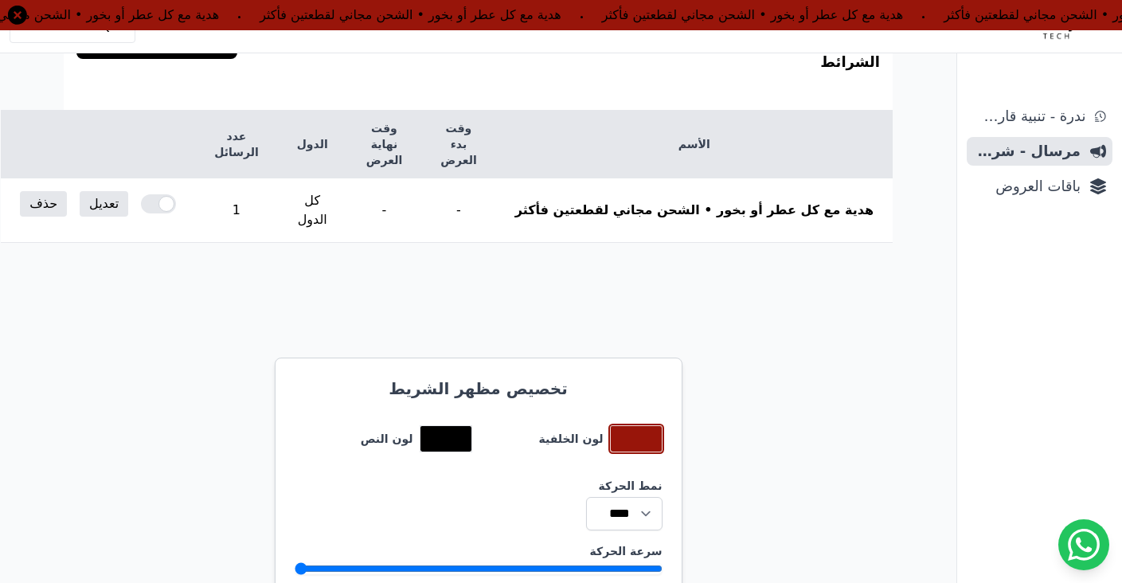
click at [628, 426] on button "toggle color picker dialog" at bounding box center [636, 438] width 51 height 25
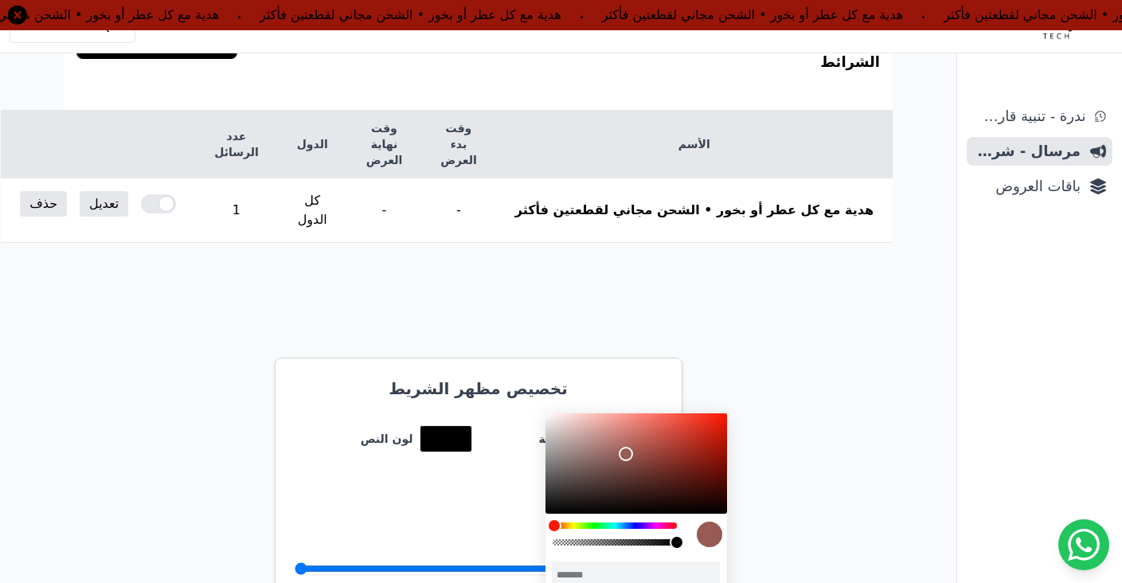
drag, startPoint x: 715, startPoint y: 458, endPoint x: 626, endPoint y: 454, distance: 89.3
click at [626, 454] on div "color picker dialog" at bounding box center [626, 454] width 14 height 14
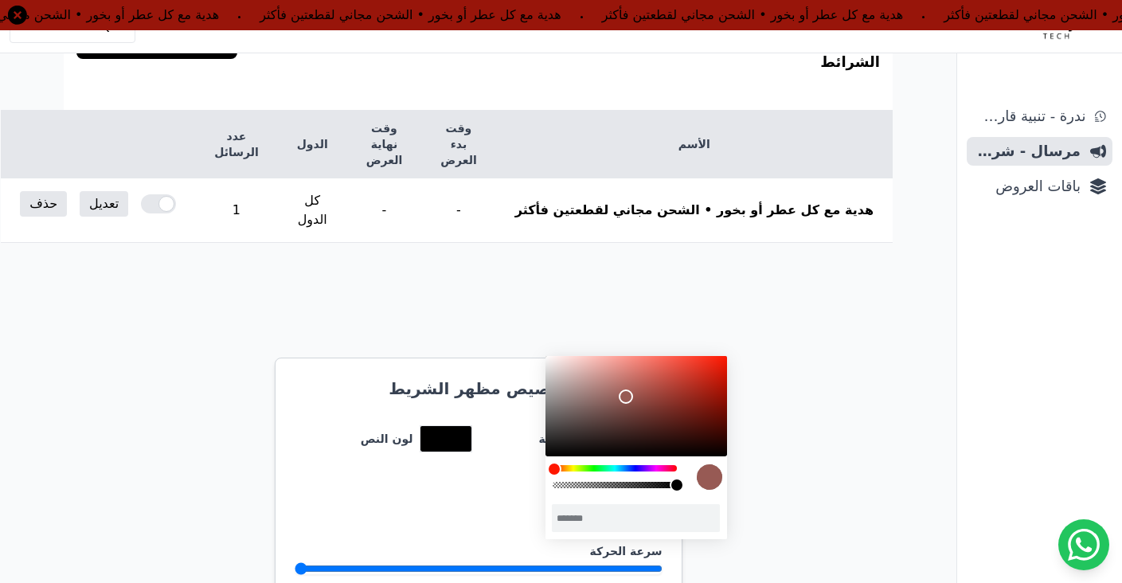
scroll to position [260, 0]
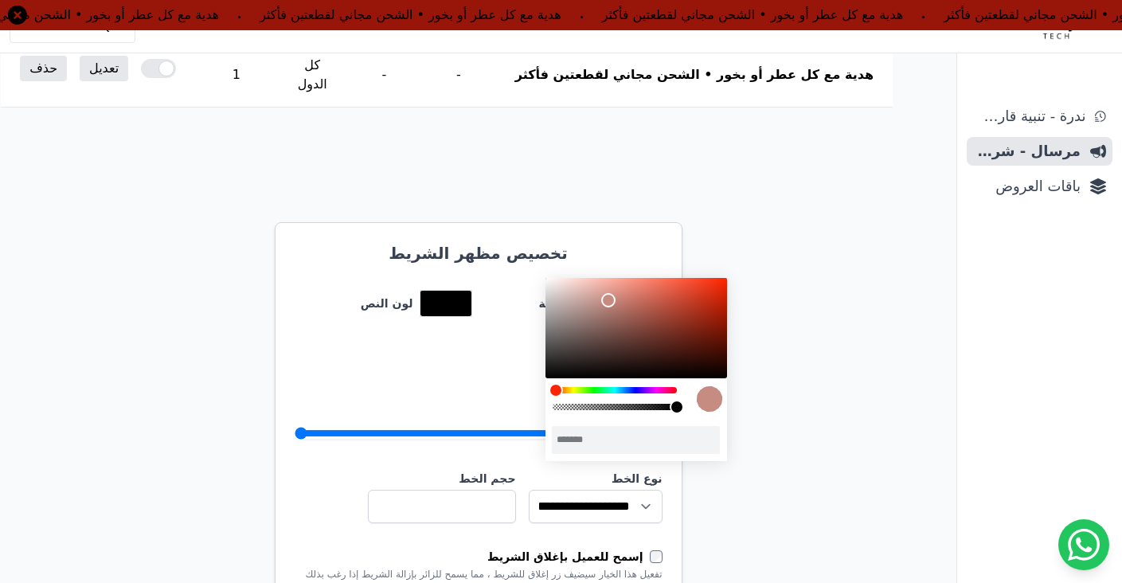
drag, startPoint x: 628, startPoint y: 325, endPoint x: 609, endPoint y: 300, distance: 31.7
click at [609, 300] on div "color picker dialog" at bounding box center [637, 328] width 182 height 100
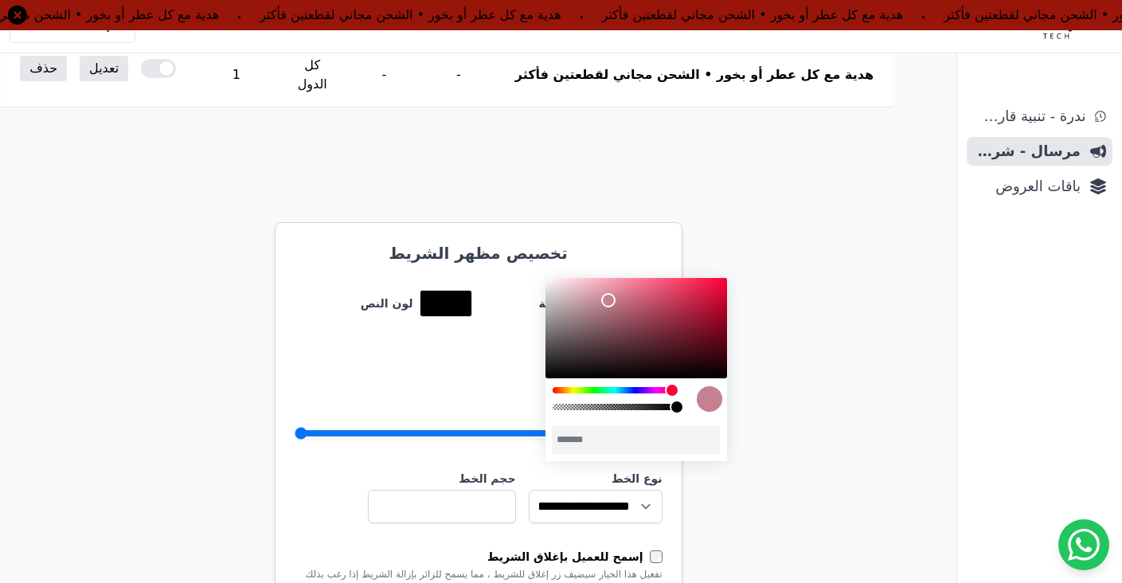
drag, startPoint x: 644, startPoint y: 395, endPoint x: 672, endPoint y: 393, distance: 28.0
click at [672, 393] on div "color picker dialog" at bounding box center [615, 390] width 124 height 6
drag, startPoint x: 607, startPoint y: 305, endPoint x: 571, endPoint y: 296, distance: 36.9
click at [571, 296] on div "color picker dialog" at bounding box center [571, 296] width 14 height 14
click at [963, 260] on div "ندرة - تنبية قارب علي النفاذ مرسال - شريط دعاية باقات العروض" at bounding box center [1039, 342] width 165 height 481
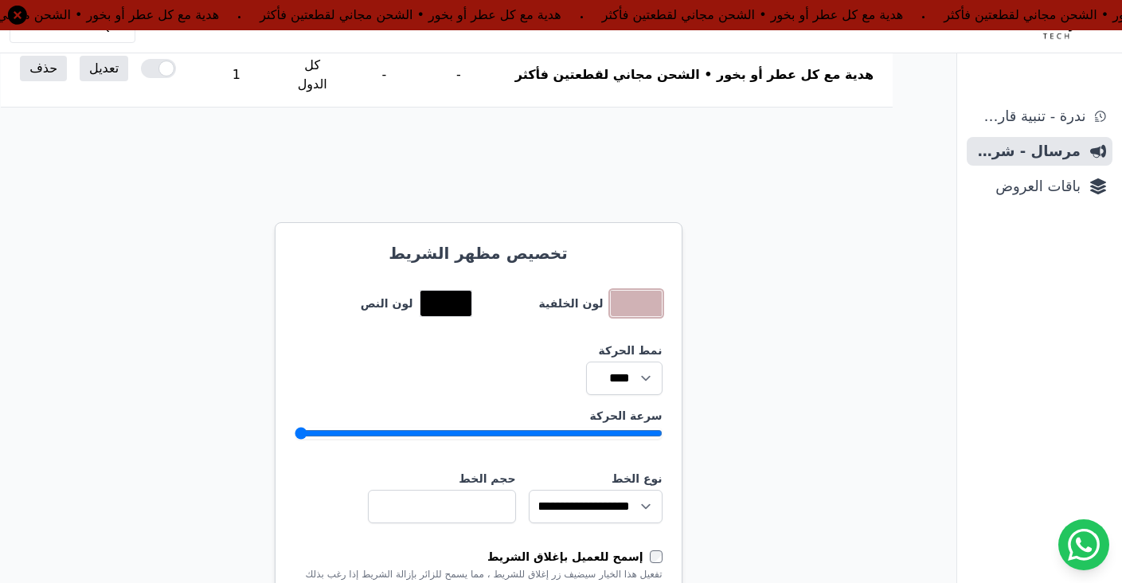
click at [632, 291] on button "toggle color picker dialog" at bounding box center [636, 303] width 51 height 25
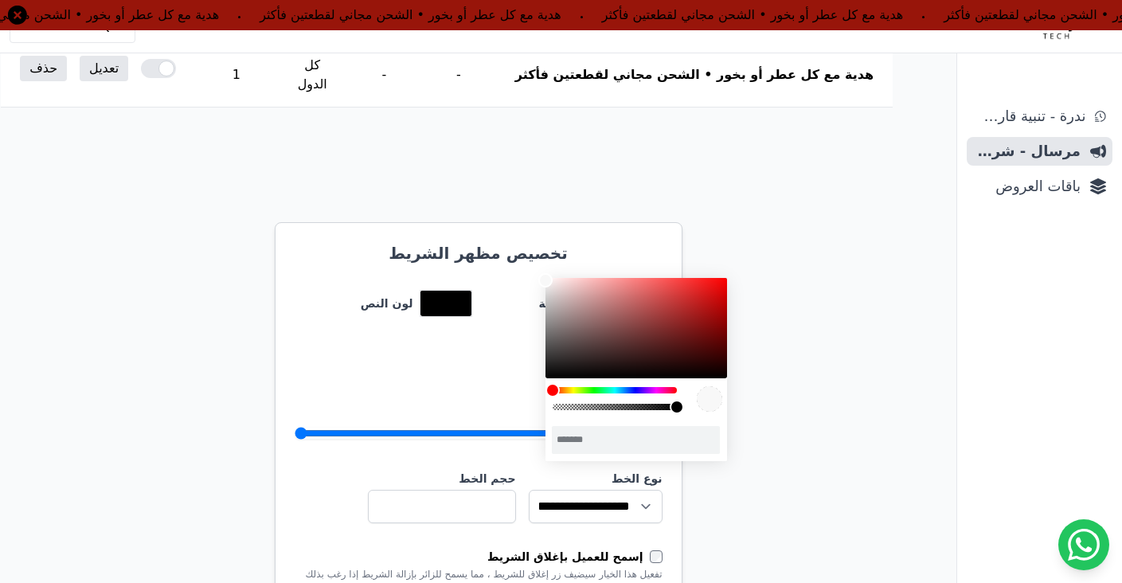
type input "*******"
drag, startPoint x: 570, startPoint y: 303, endPoint x: 536, endPoint y: 275, distance: 43.5
click at [536, 275] on body "هدية مع كل عطر أو بخور • الشحن مجاني لقطعتين فأكثر هدية مع كل عطر أو بخور • الش…" at bounding box center [561, 434] width 1122 height 1388
click at [773, 247] on div "الشرائط .cls-1{fill:none;stroke:#fff;stroke-linecap:round;stroke-linejoin:round…" at bounding box center [478, 481] width 957 height 1294
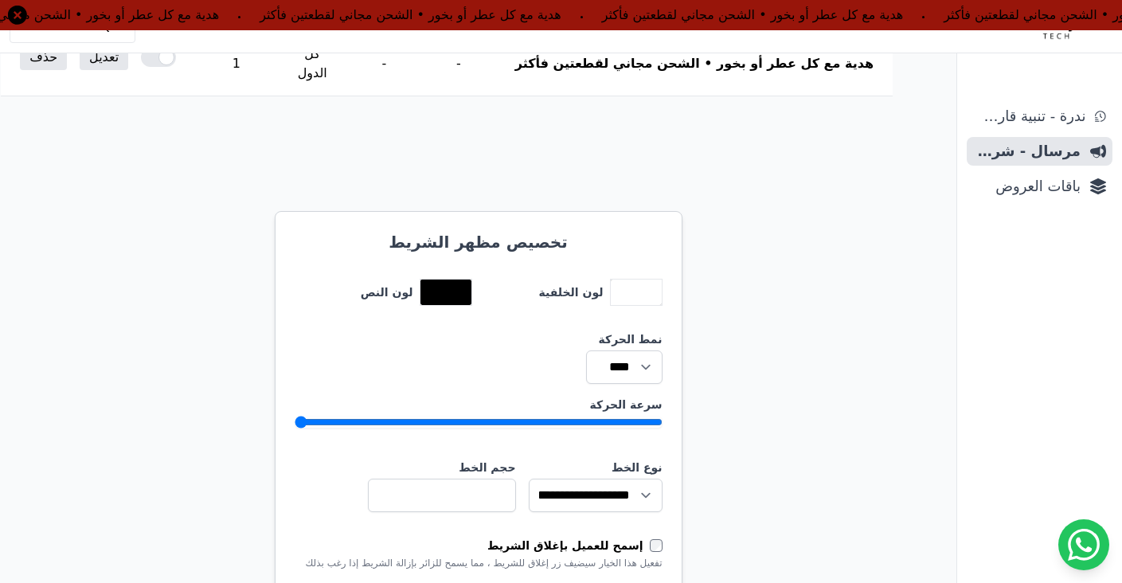
scroll to position [491, 0]
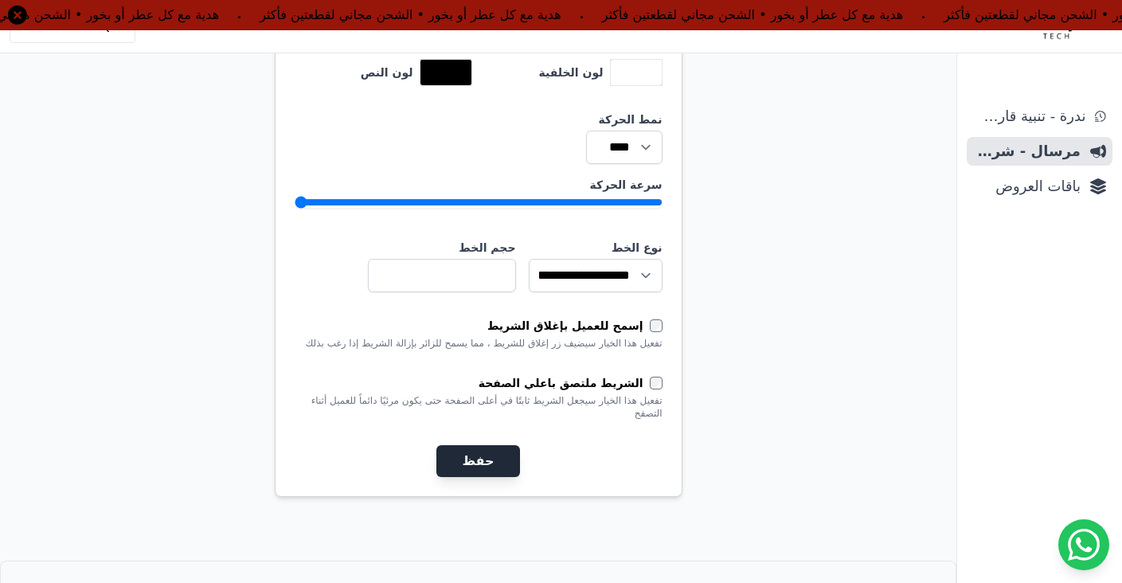
click at [495, 445] on button "حفظ" at bounding box center [478, 461] width 83 height 32
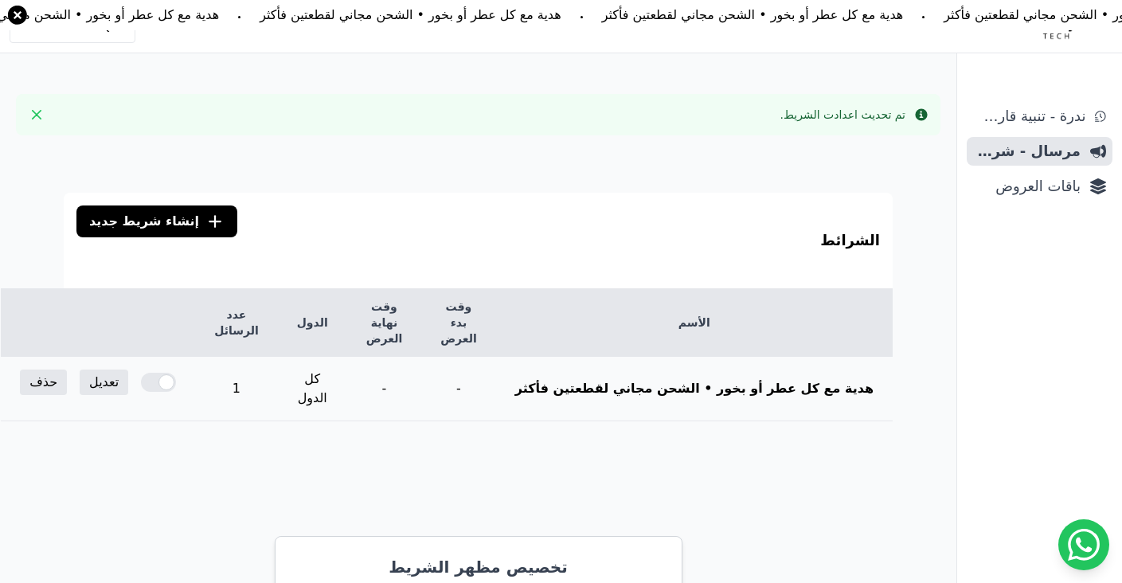
click at [697, 357] on th "هدية مع كل عطر أو بخور • الشحن مجاني لقطعتين فأكثر" at bounding box center [694, 389] width 397 height 65
click at [1015, 150] on span "مرسال - شريط دعاية" at bounding box center [1027, 151] width 108 height 22
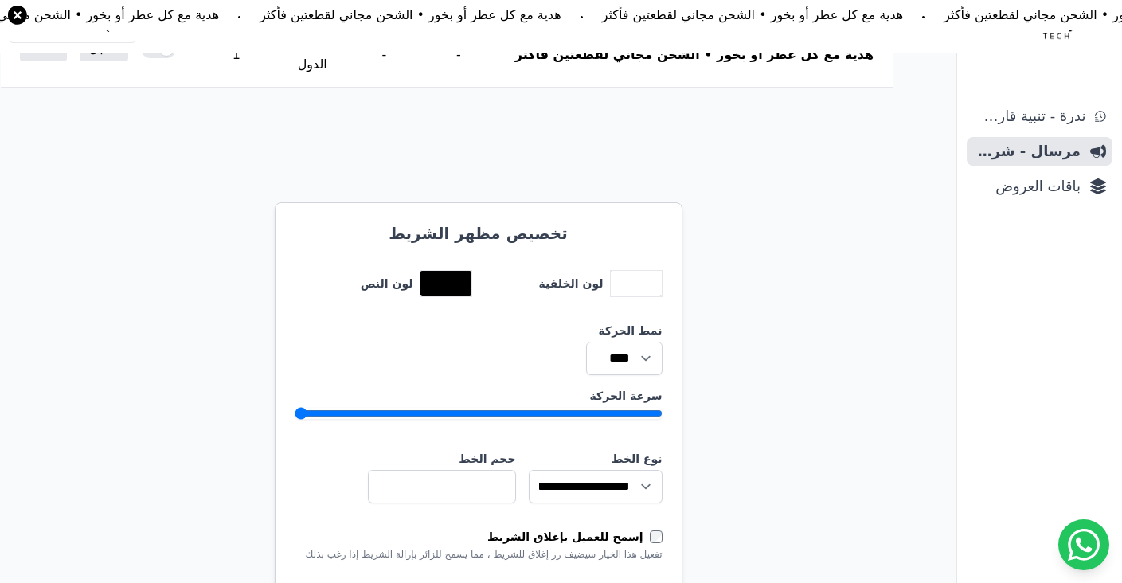
scroll to position [443, 0]
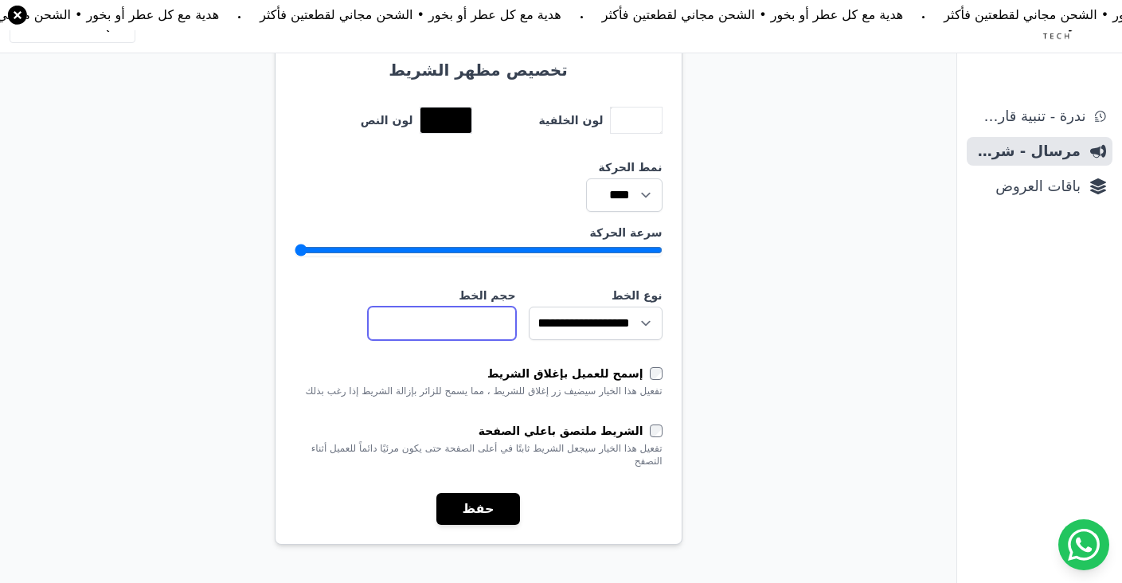
click at [475, 307] on input "**" at bounding box center [442, 323] width 148 height 33
drag, startPoint x: 493, startPoint y: 285, endPoint x: 539, endPoint y: 284, distance: 46.2
click at [539, 288] on div "**********" at bounding box center [479, 314] width 368 height 53
type input "*"
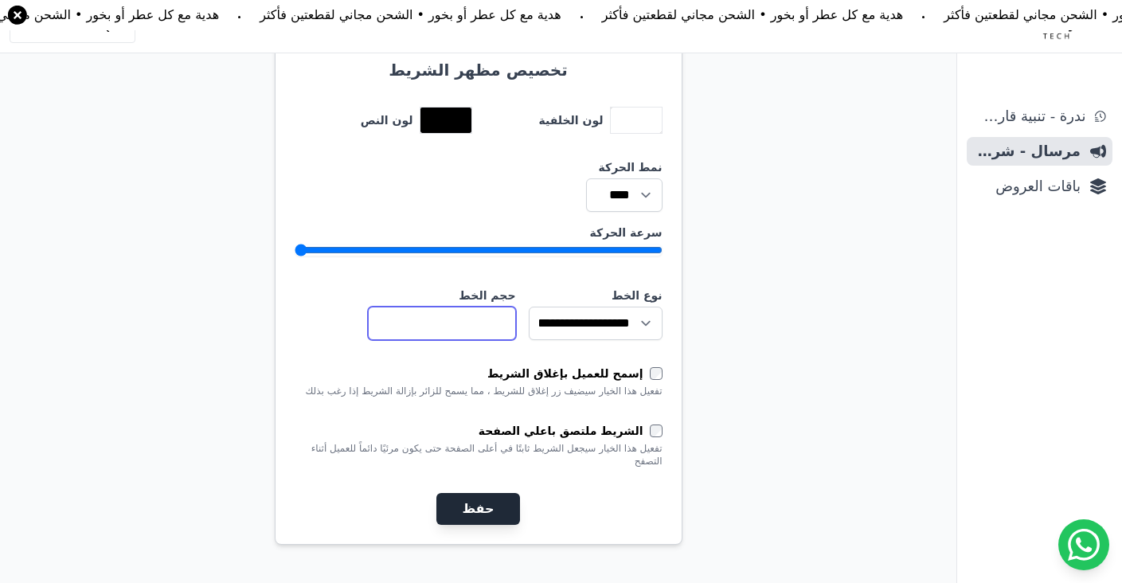
type input "**"
click at [474, 493] on button "حفظ" at bounding box center [478, 509] width 83 height 32
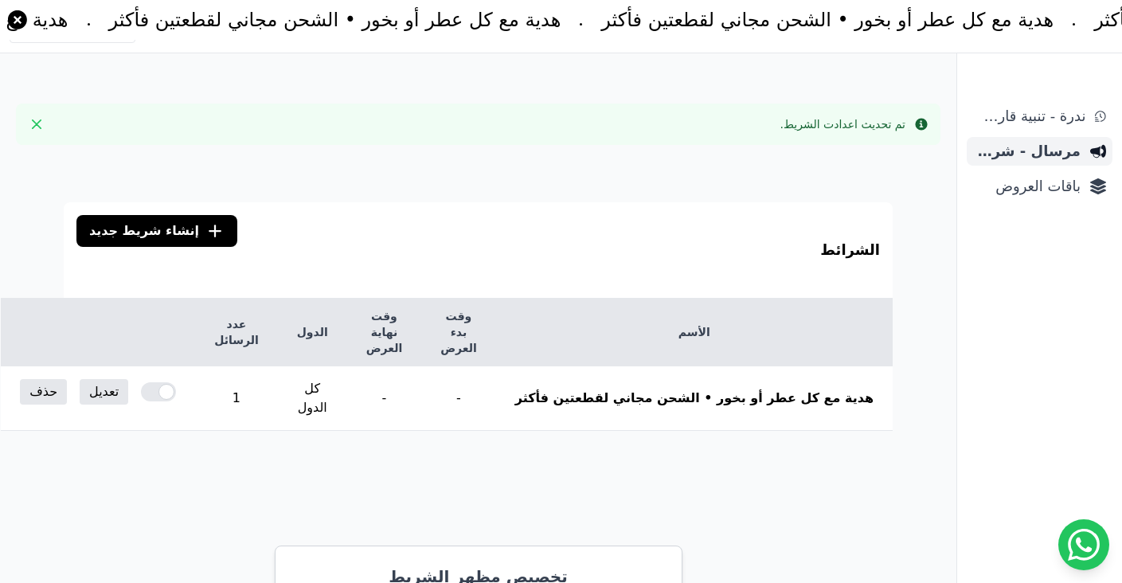
click at [1032, 147] on span "مرسال - شريط دعاية" at bounding box center [1027, 151] width 108 height 22
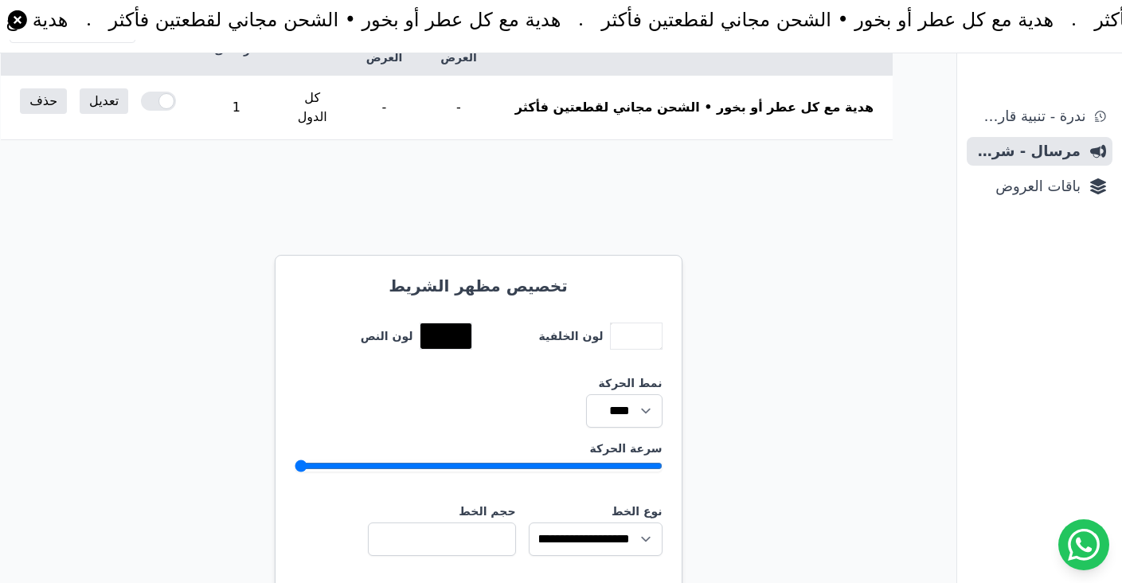
scroll to position [290, 0]
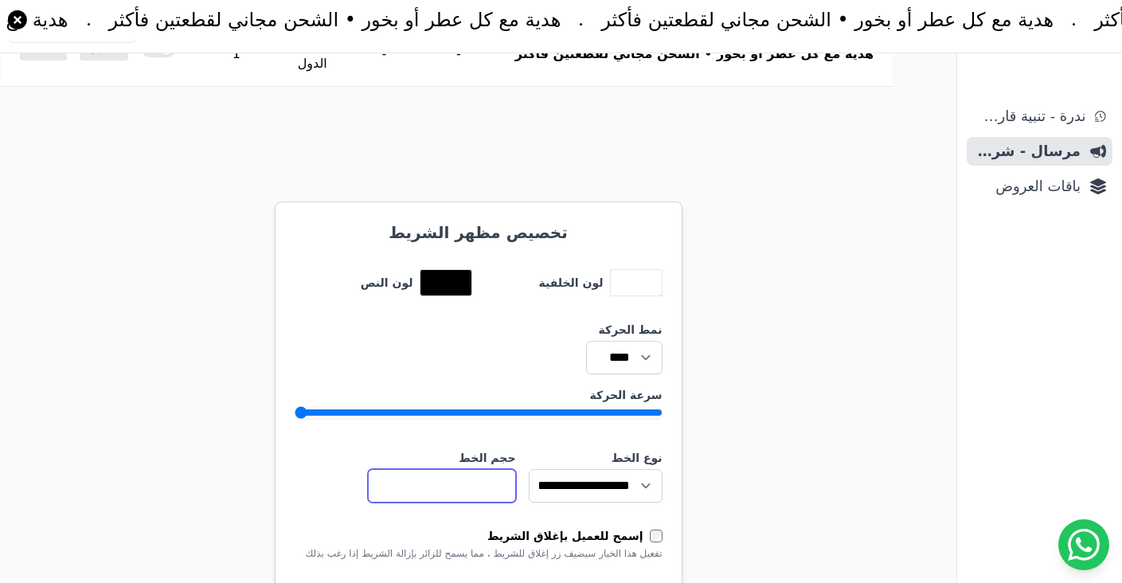
click at [491, 469] on input "**" at bounding box center [442, 485] width 148 height 33
type input "**"
click at [832, 406] on div "الشرائط .cls-1{fill:none;stroke:#fff;stroke-linecap:round;stroke-linejoin:round…" at bounding box center [478, 461] width 957 height 1294
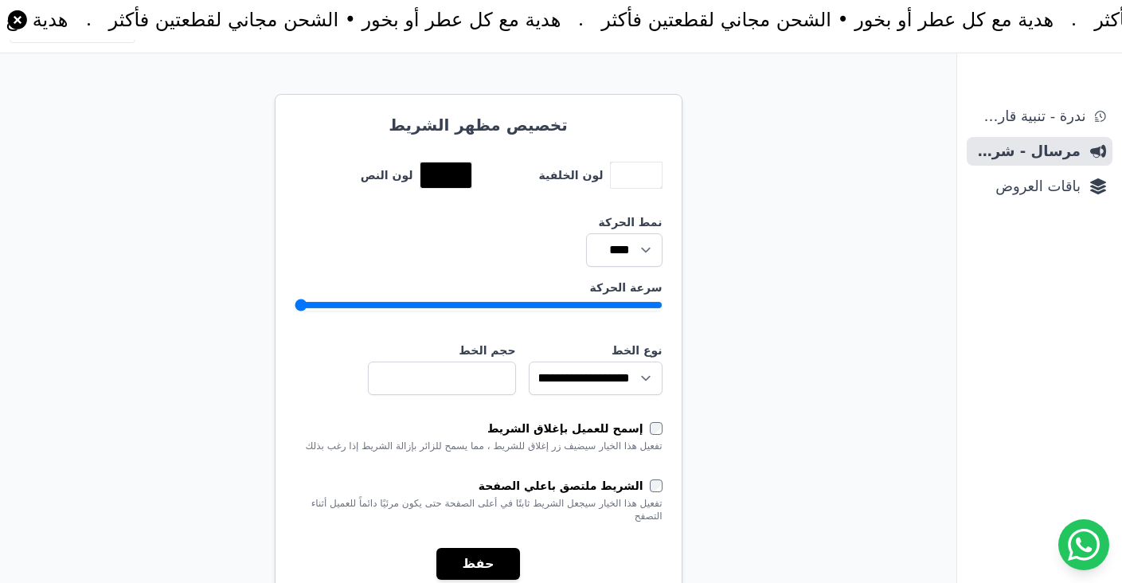
scroll to position [374, 0]
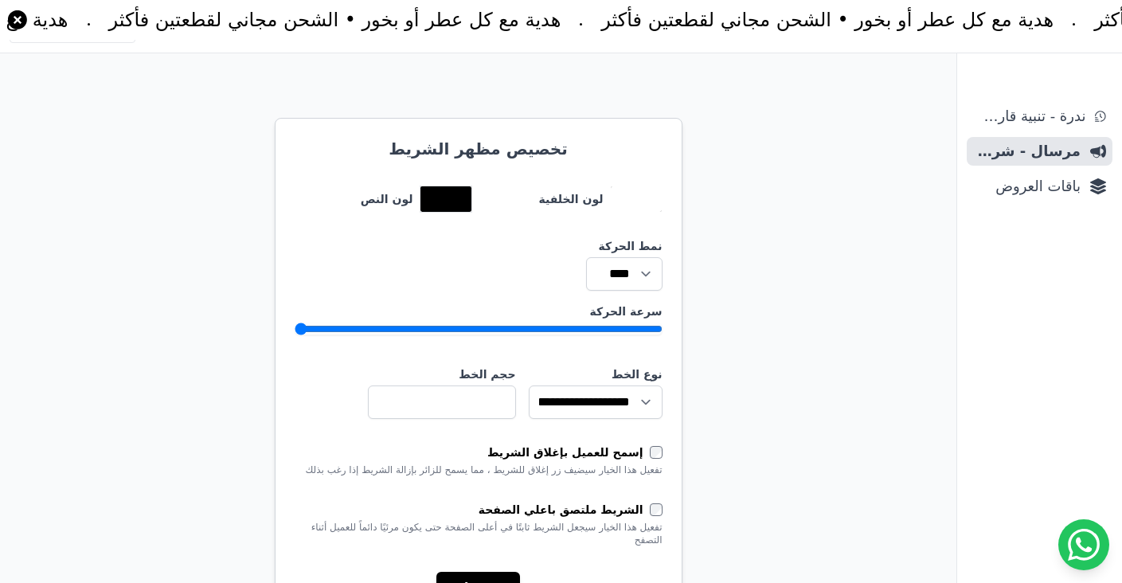
click at [624, 186] on button "toggle color picker dialog" at bounding box center [636, 198] width 51 height 25
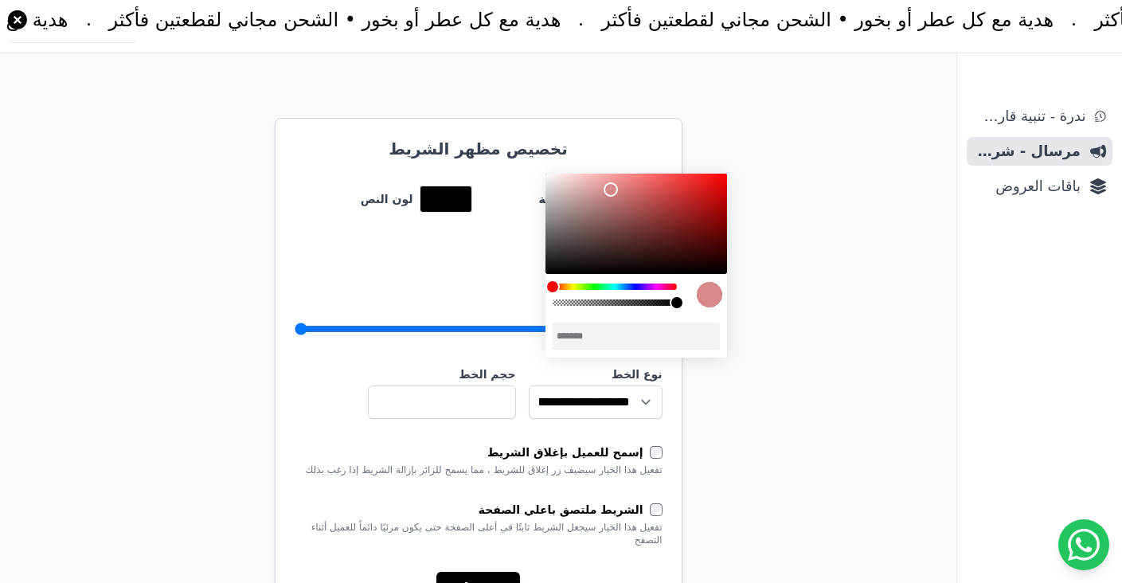
type input "*******"
drag, startPoint x: 546, startPoint y: 178, endPoint x: 610, endPoint y: 190, distance: 64.7
click at [610, 190] on div "color picker dialog" at bounding box center [610, 189] width 14 height 14
click at [780, 245] on div "الشرائط .cls-1{fill:none;stroke:#fff;stroke-linecap:round;stroke-linejoin:round…" at bounding box center [478, 377] width 957 height 1294
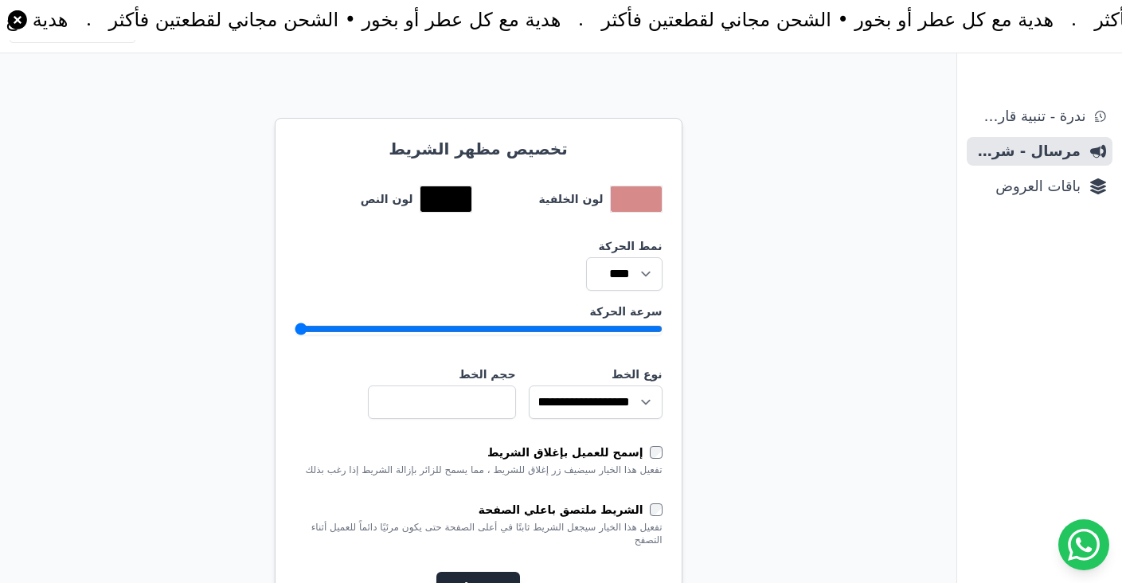
click at [495, 572] on button "حفظ" at bounding box center [478, 588] width 83 height 32
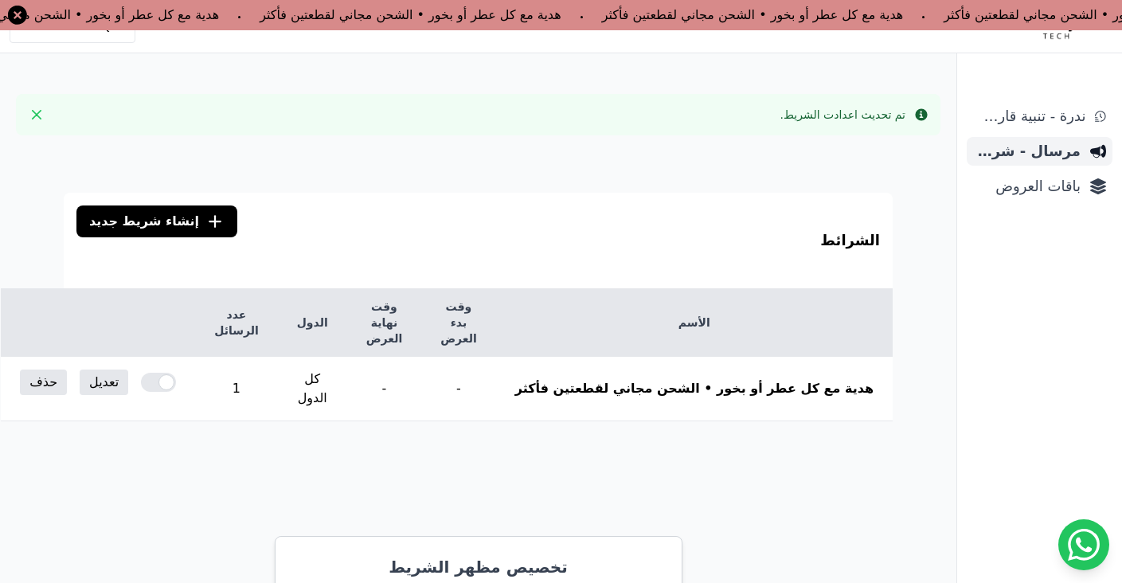
click at [1075, 153] on span "مرسال - شريط دعاية" at bounding box center [1027, 151] width 108 height 22
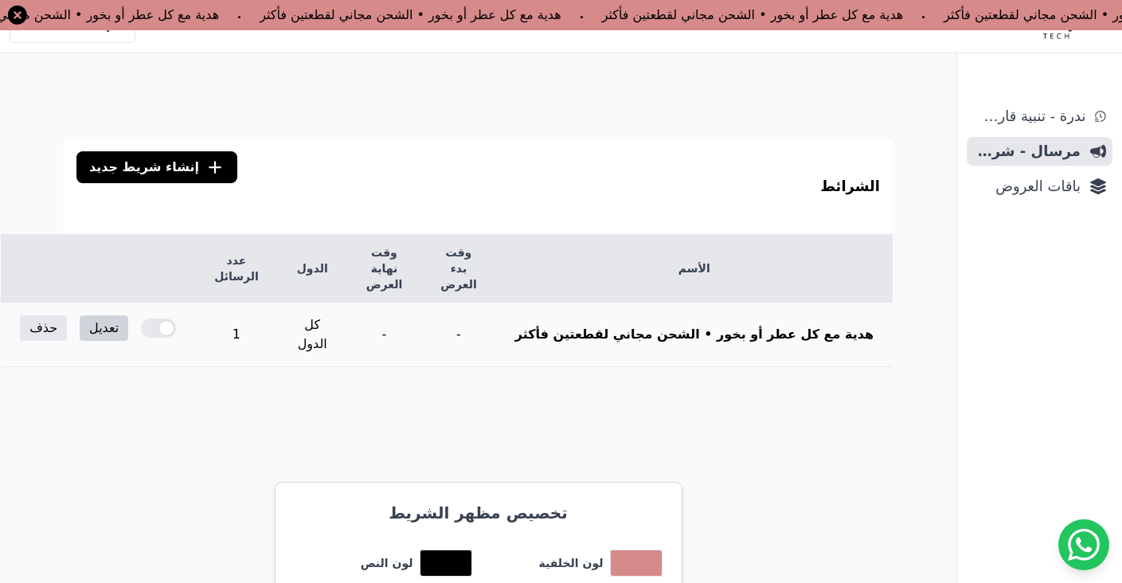
click at [128, 315] on link "تعديل" at bounding box center [104, 327] width 49 height 25
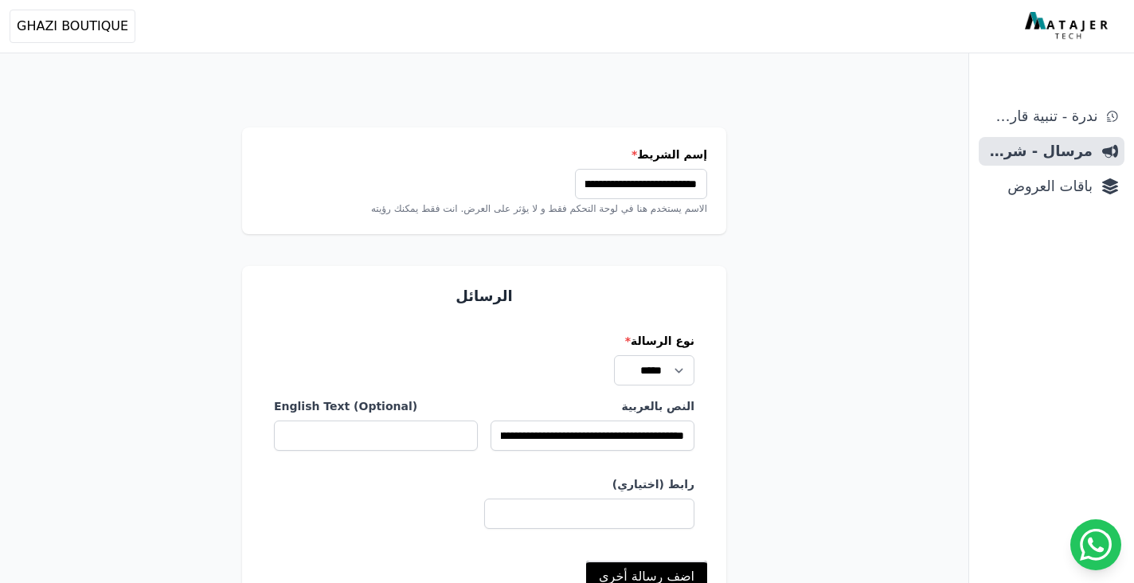
select select
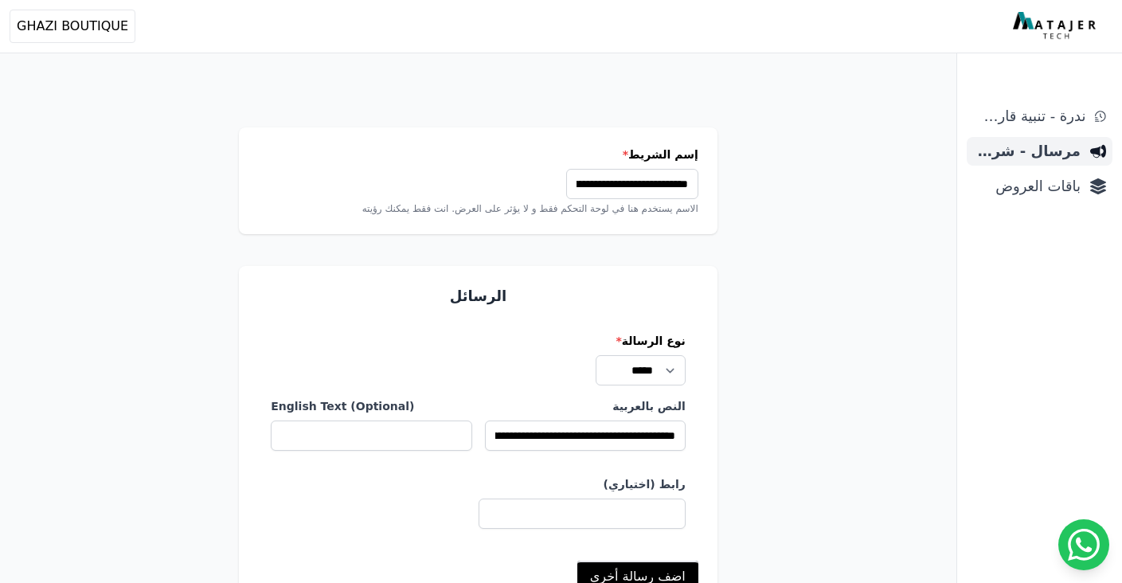
click at [1051, 155] on span "مرسال - شريط دعاية" at bounding box center [1027, 151] width 108 height 22
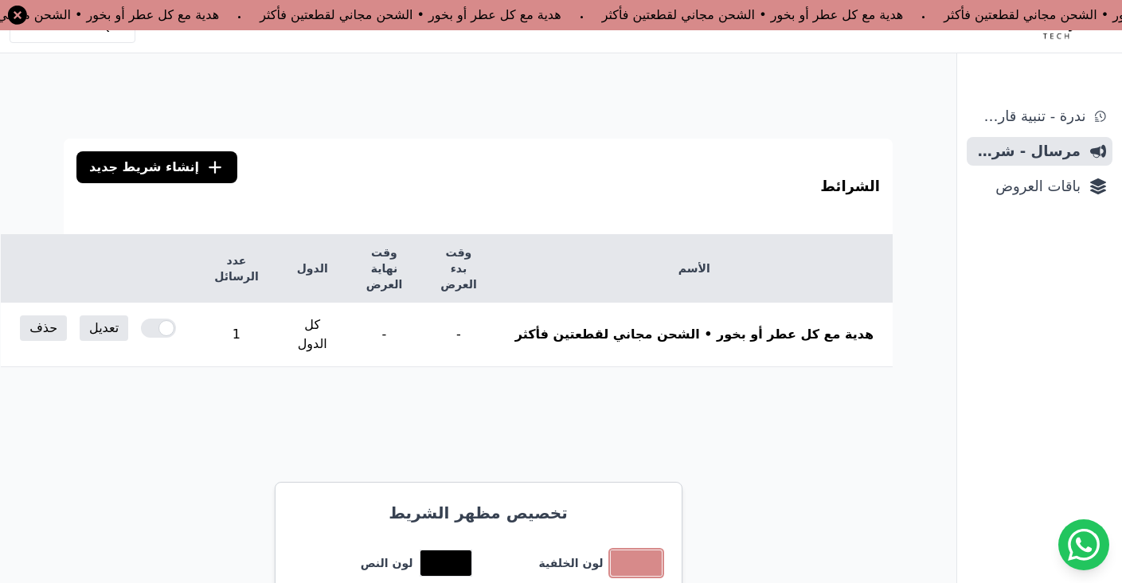
click at [640, 550] on button "toggle color picker dialog" at bounding box center [636, 562] width 51 height 25
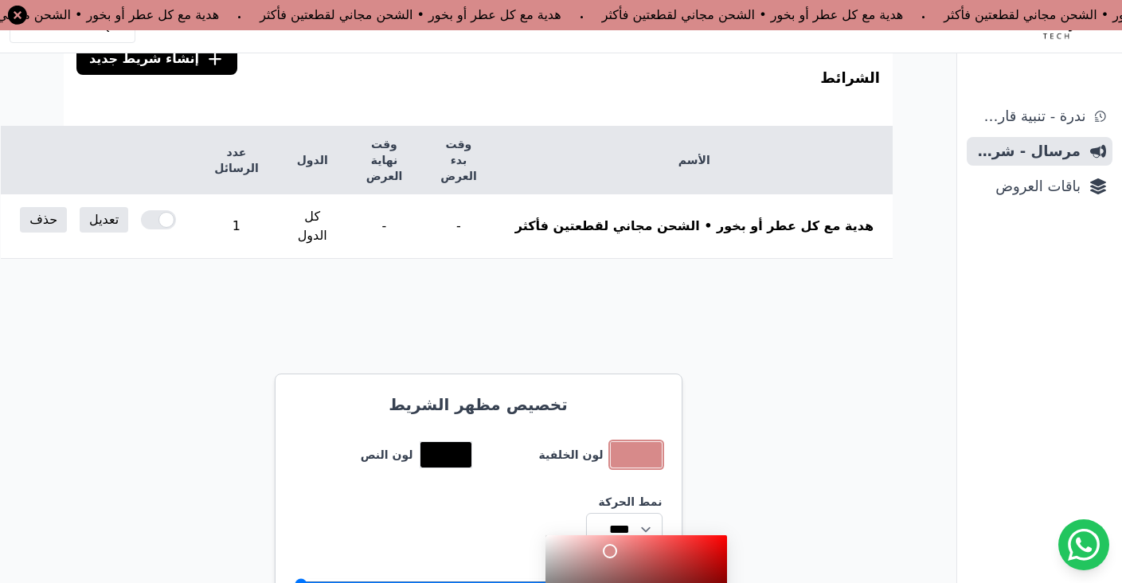
scroll to position [301, 0]
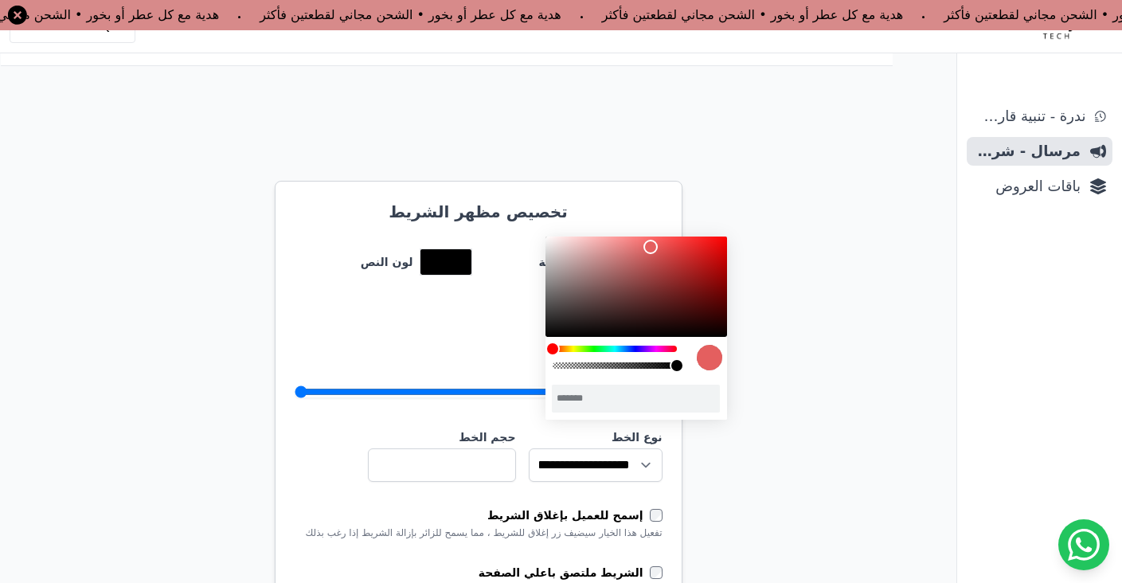
type input "*******"
drag, startPoint x: 615, startPoint y: 259, endPoint x: 652, endPoint y: 246, distance: 38.8
click at [652, 246] on div "color picker dialog" at bounding box center [637, 287] width 182 height 100
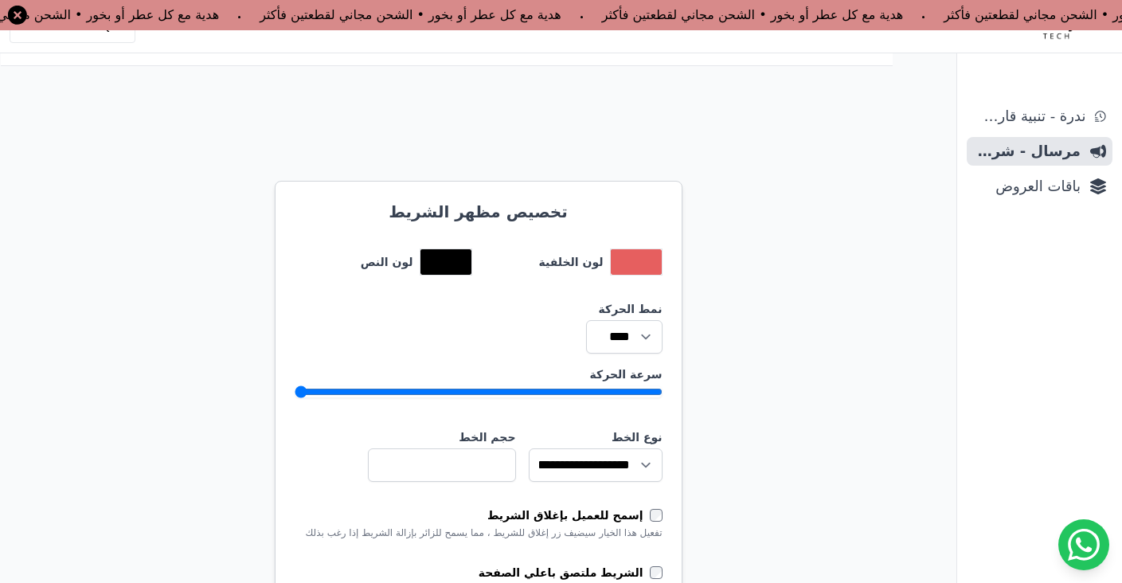
click at [823, 257] on div "الشرائط .cls-1{fill:none;stroke:#fff;stroke-linecap:round;stroke-linejoin:round…" at bounding box center [478, 440] width 957 height 1294
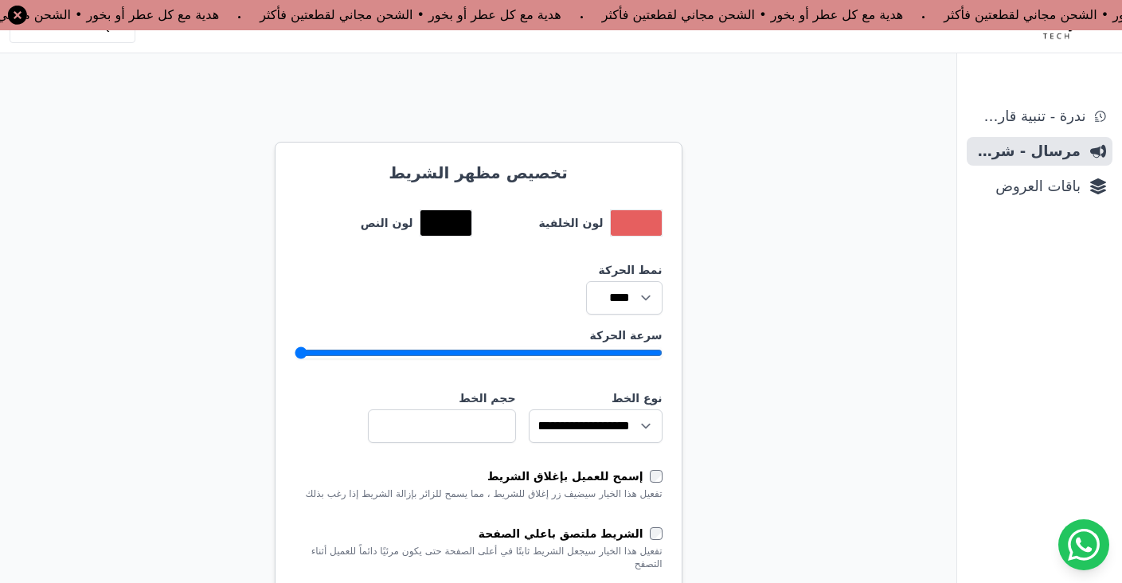
scroll to position [528, 0]
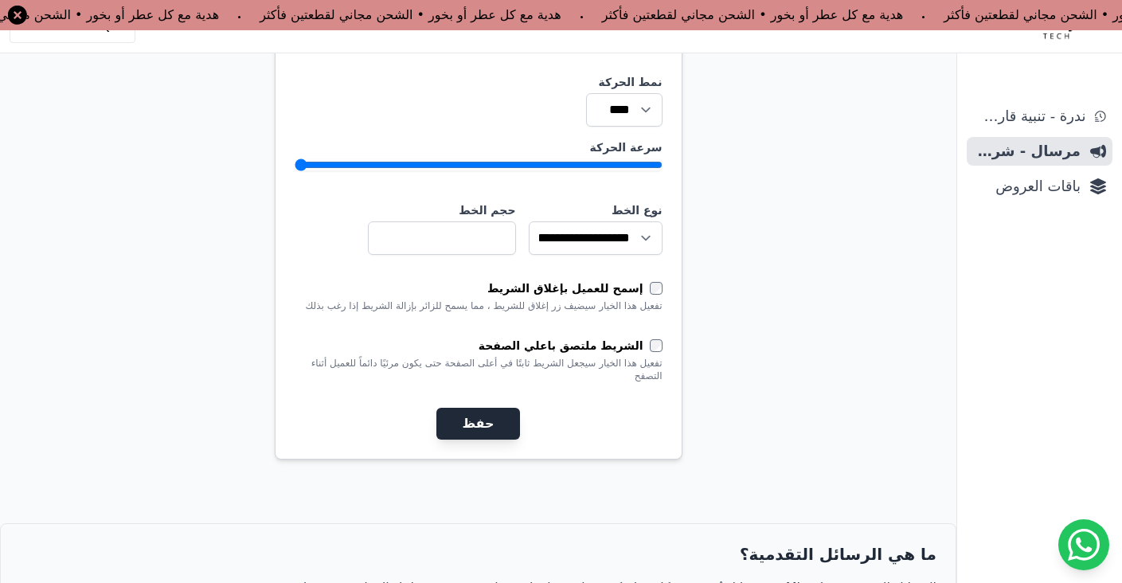
click at [503, 408] on button "حفظ" at bounding box center [478, 424] width 83 height 32
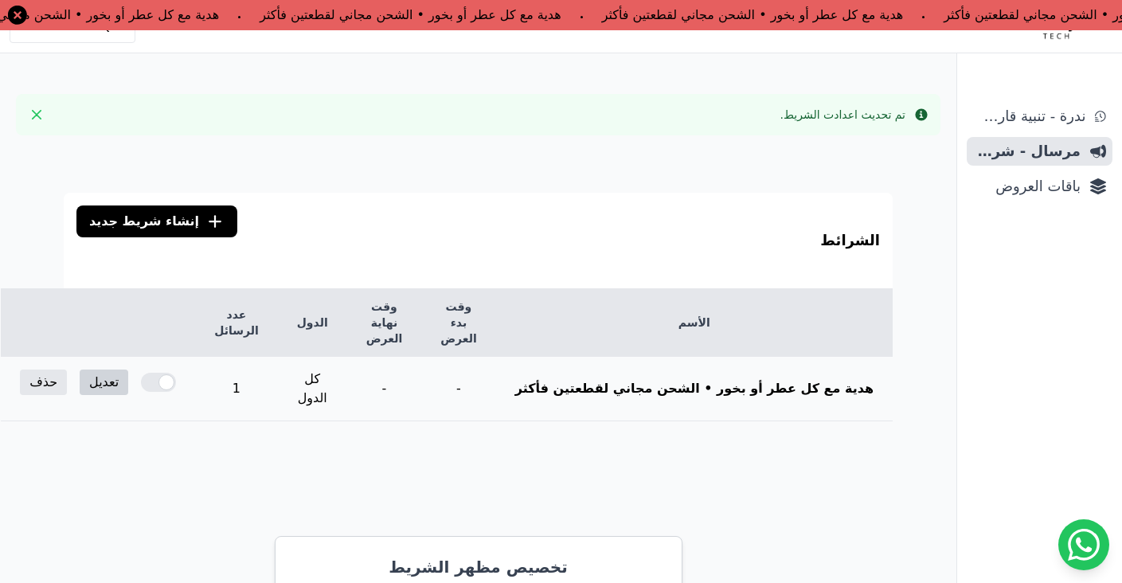
click at [128, 370] on link "تعديل" at bounding box center [104, 382] width 49 height 25
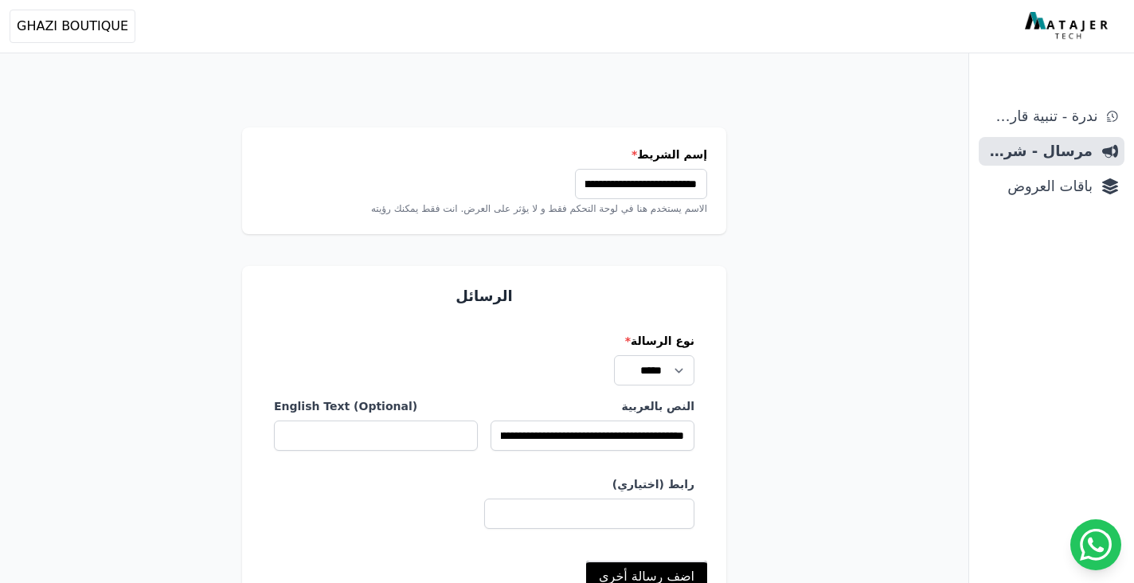
select select
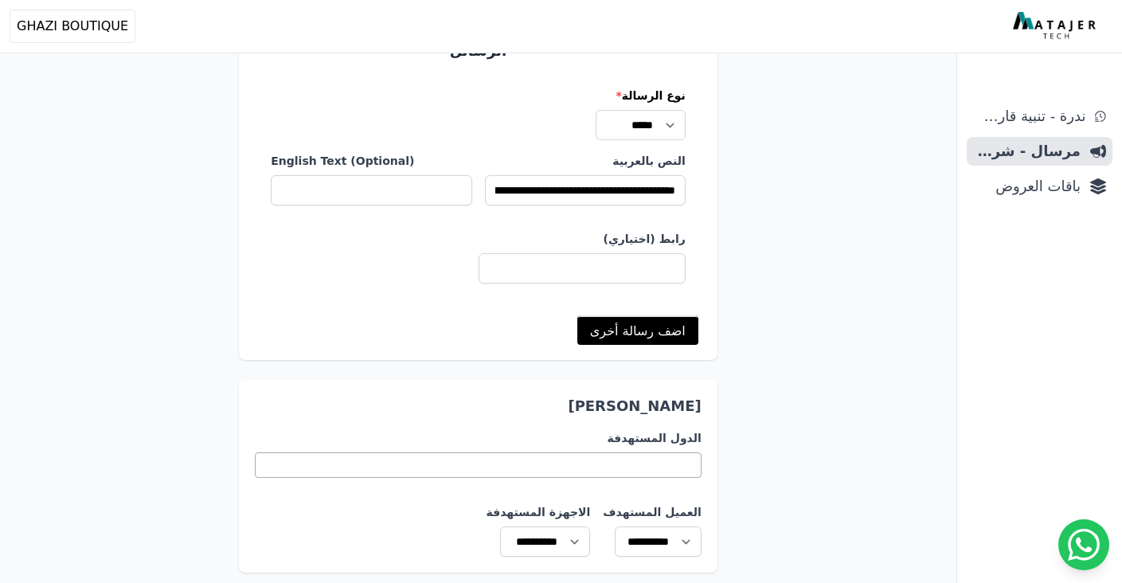
scroll to position [241, 0]
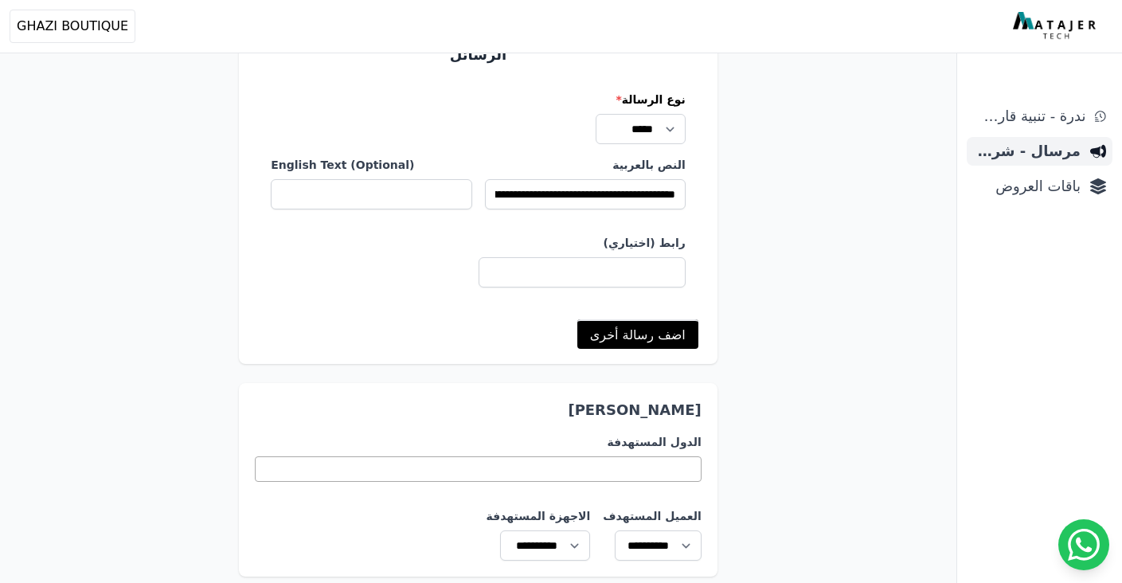
click at [996, 149] on span "مرسال - شريط دعاية" at bounding box center [1027, 151] width 108 height 22
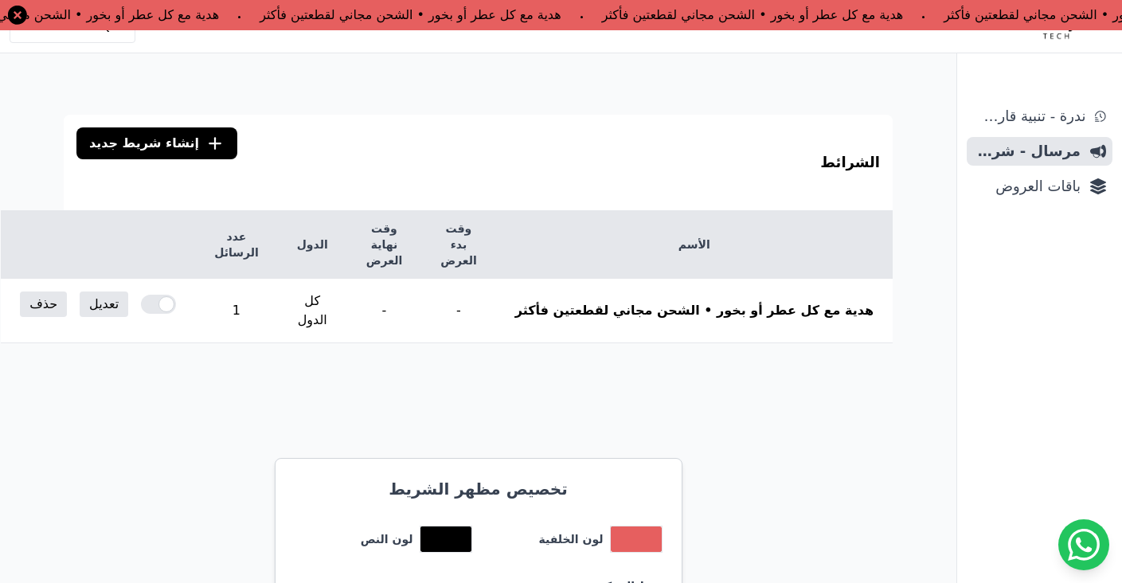
scroll to position [35, 0]
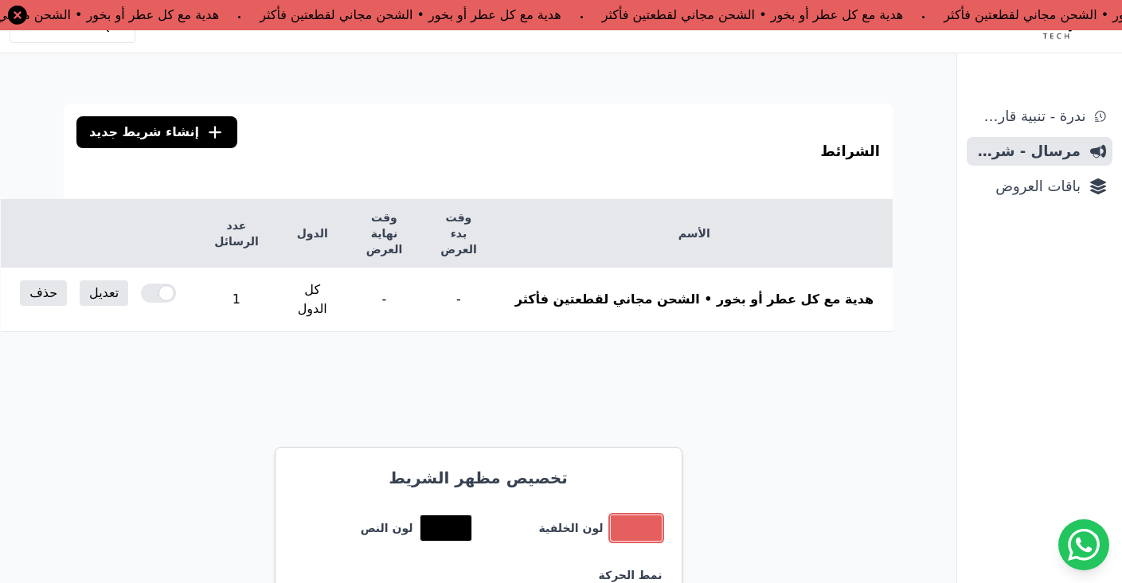
click at [628, 515] on button "toggle color picker dialog" at bounding box center [636, 527] width 51 height 25
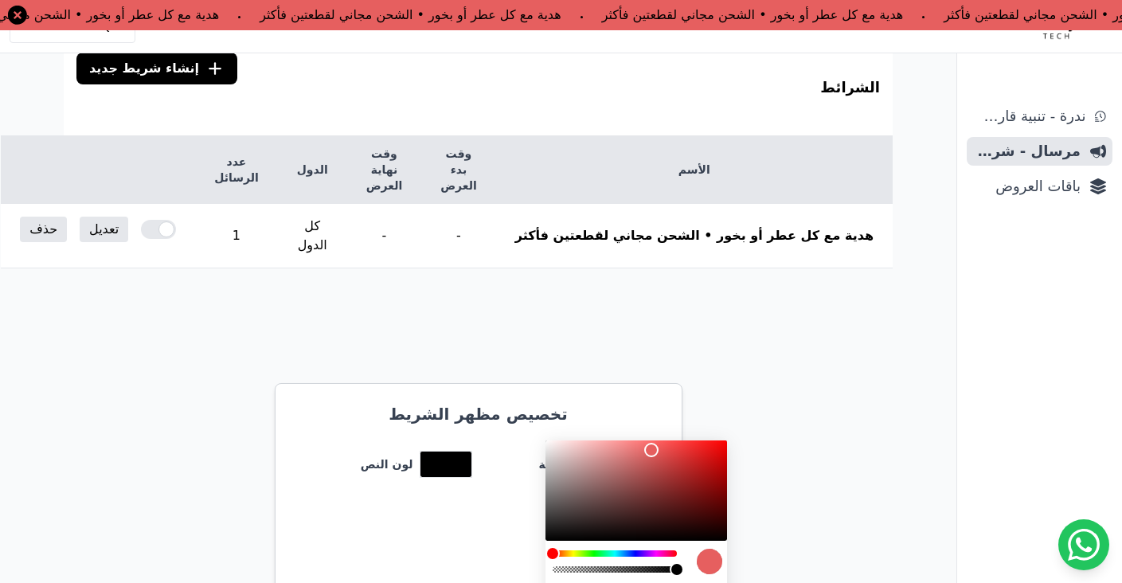
scroll to position [100, 0]
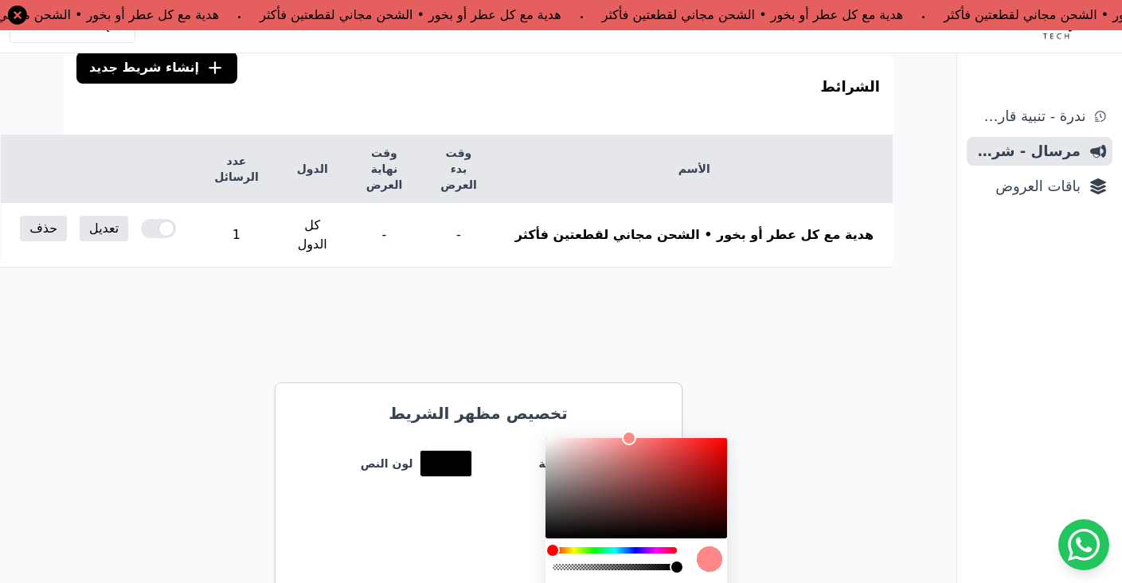
type input "*******"
drag, startPoint x: 655, startPoint y: 457, endPoint x: 630, endPoint y: 439, distance: 30.7
click at [630, 439] on div "color picker dialog" at bounding box center [637, 488] width 182 height 100
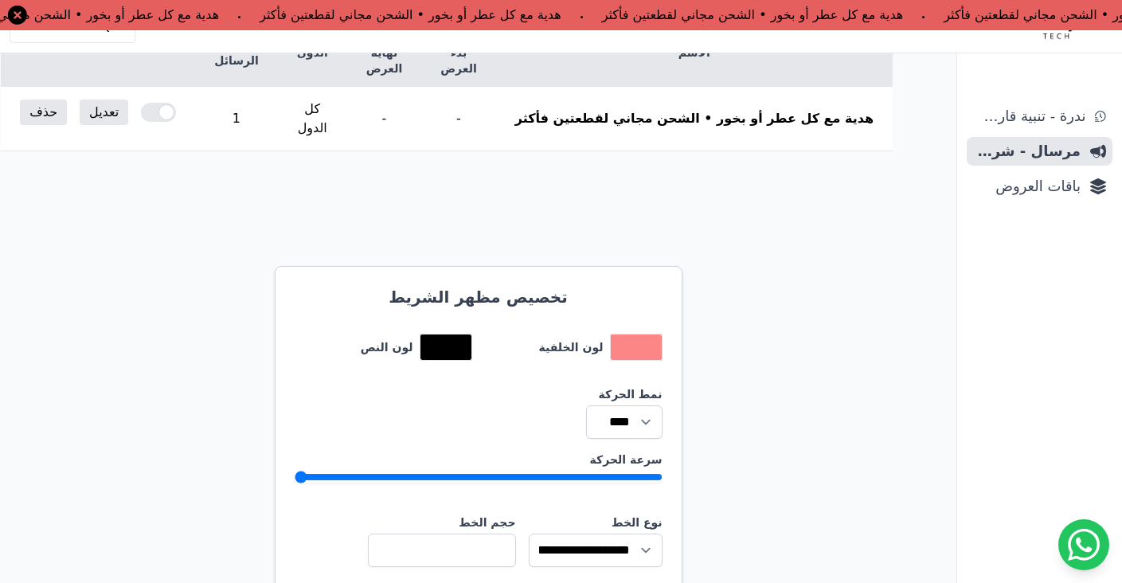
scroll to position [390, 0]
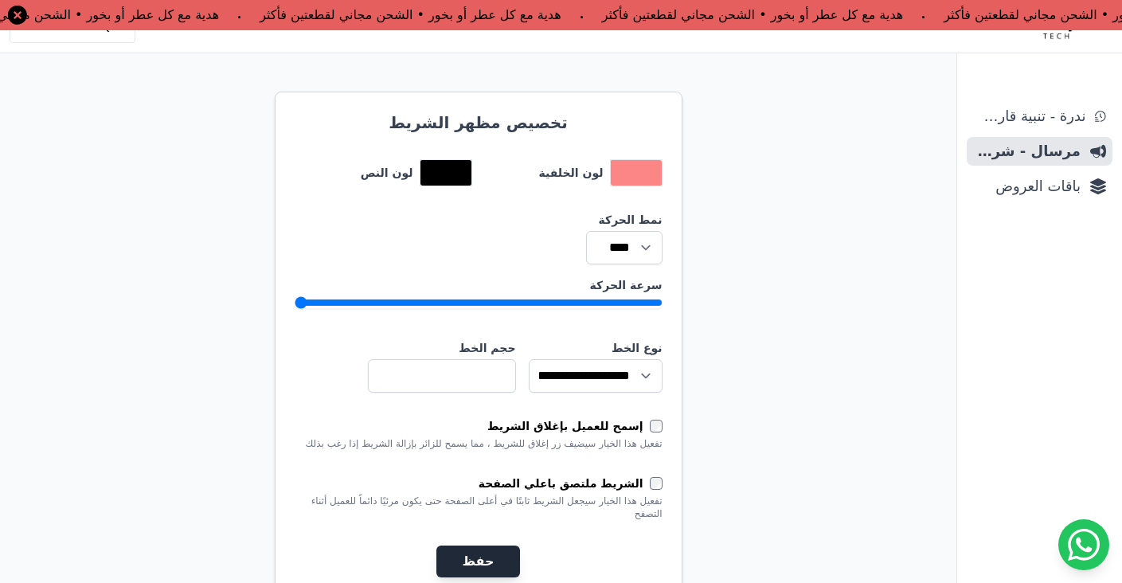
click at [485, 546] on button "حفظ" at bounding box center [478, 562] width 83 height 32
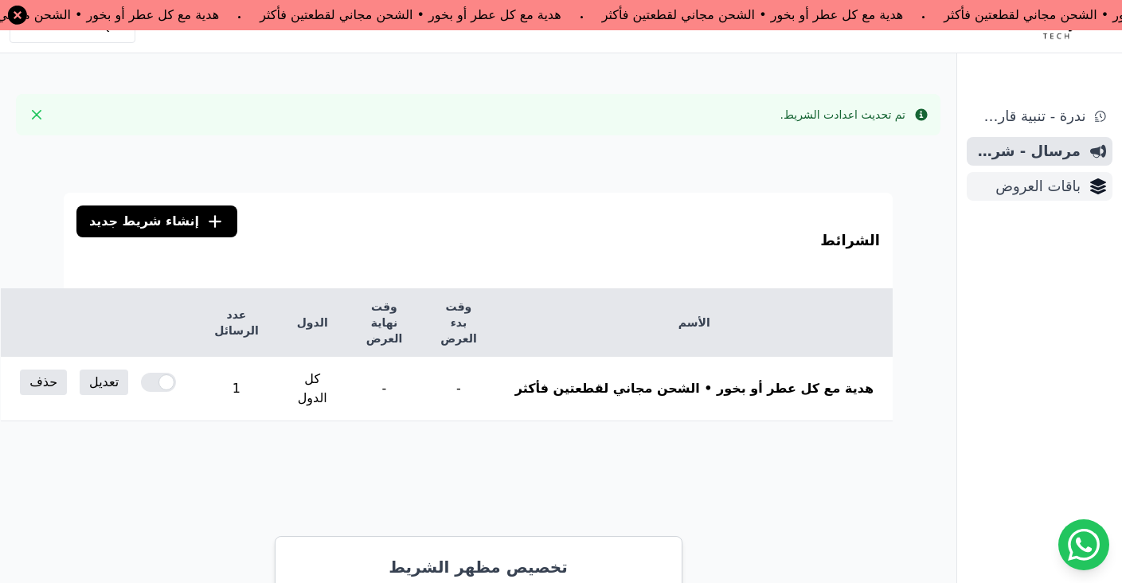
click at [1048, 194] on span "باقات العروض" at bounding box center [1027, 186] width 108 height 22
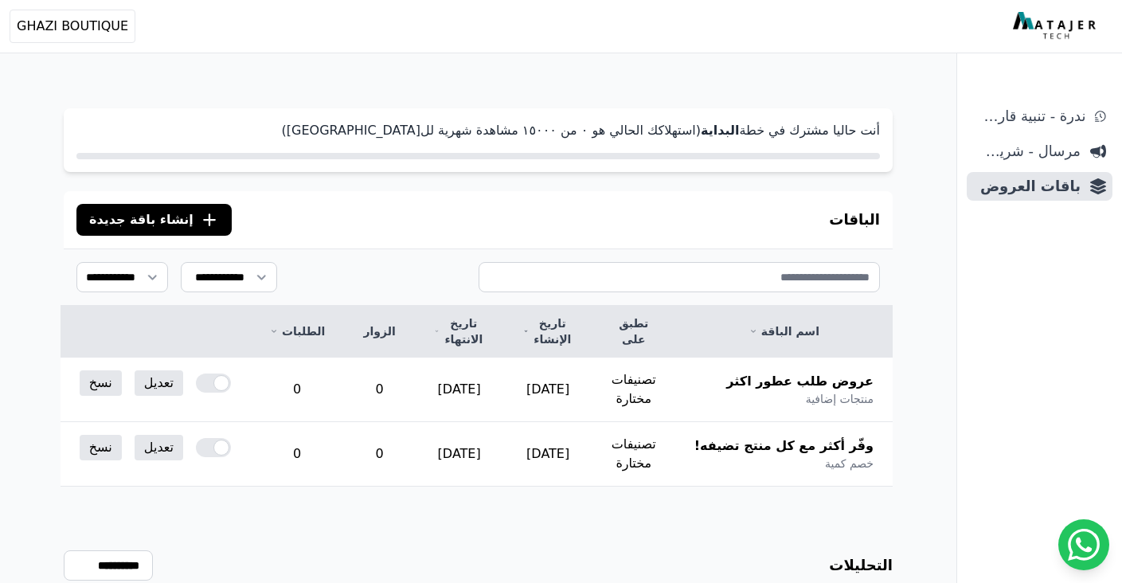
click at [187, 229] on button ".cls-1{fill:none;stroke:#fff;stroke-linecap:round;stroke-linejoin:round;stroke-…" at bounding box center [153, 220] width 155 height 32
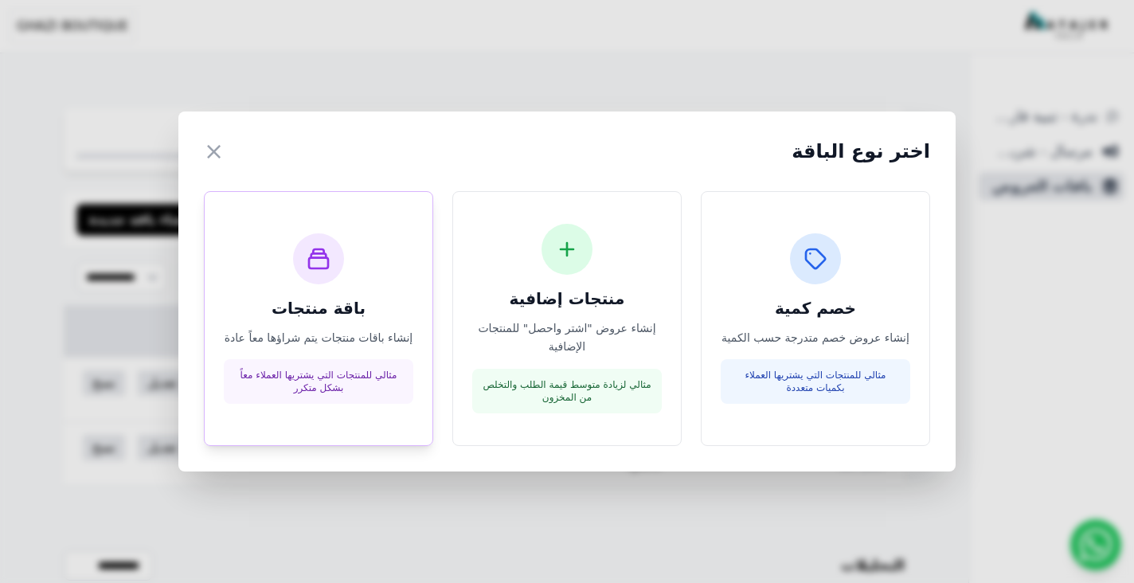
click at [331, 343] on p "إنشاء باقات منتجات يتم شراؤها معاً عادة" at bounding box center [319, 338] width 190 height 18
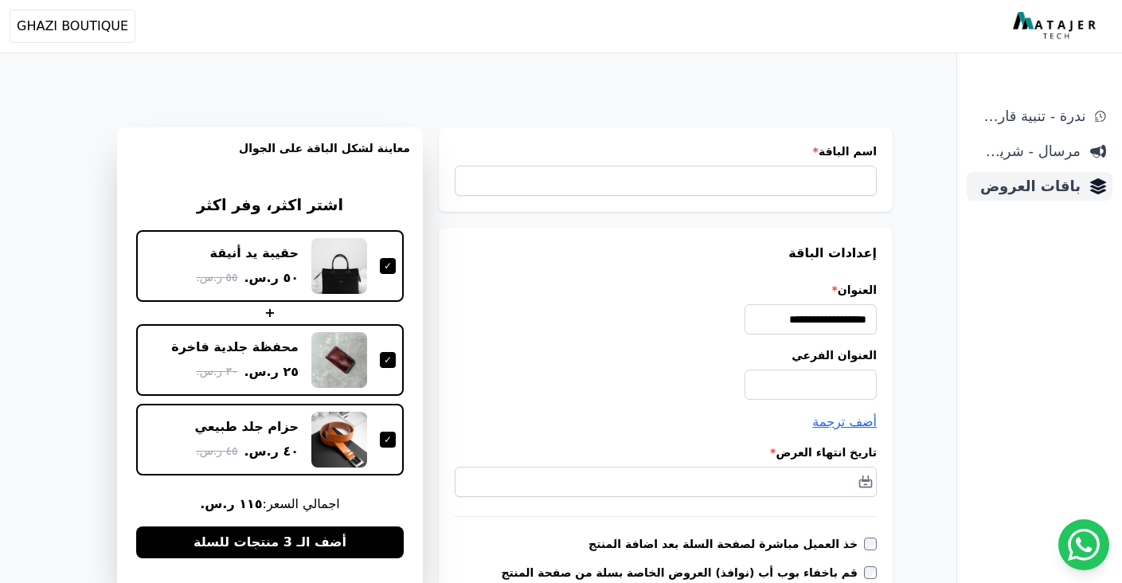
click at [1056, 194] on span "باقات العروض" at bounding box center [1027, 186] width 108 height 22
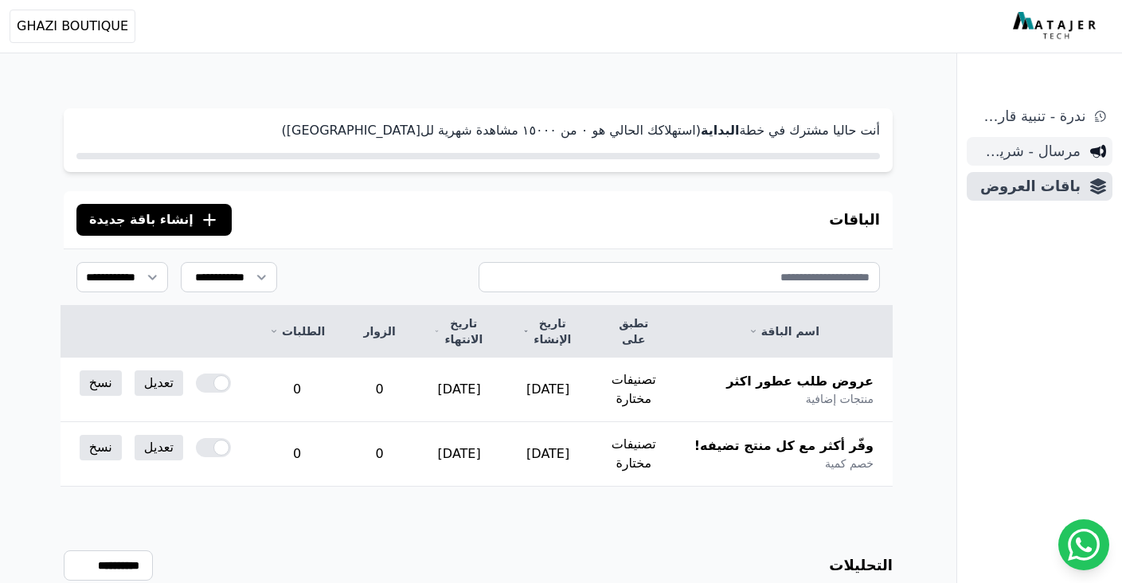
click at [1063, 153] on span "مرسال - شريط دعاية" at bounding box center [1027, 151] width 108 height 22
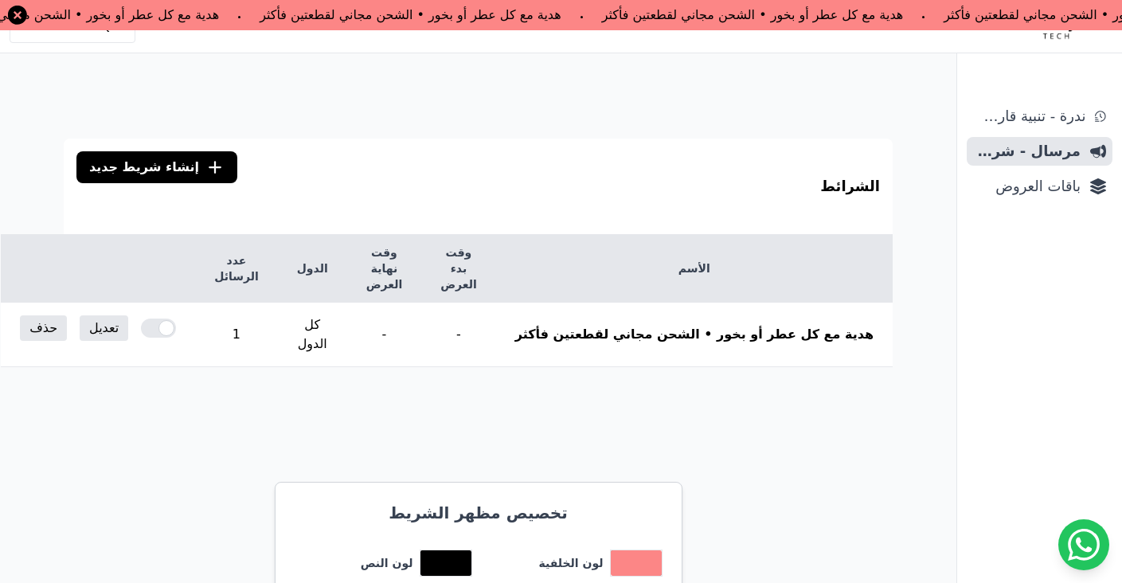
scroll to position [3, 0]
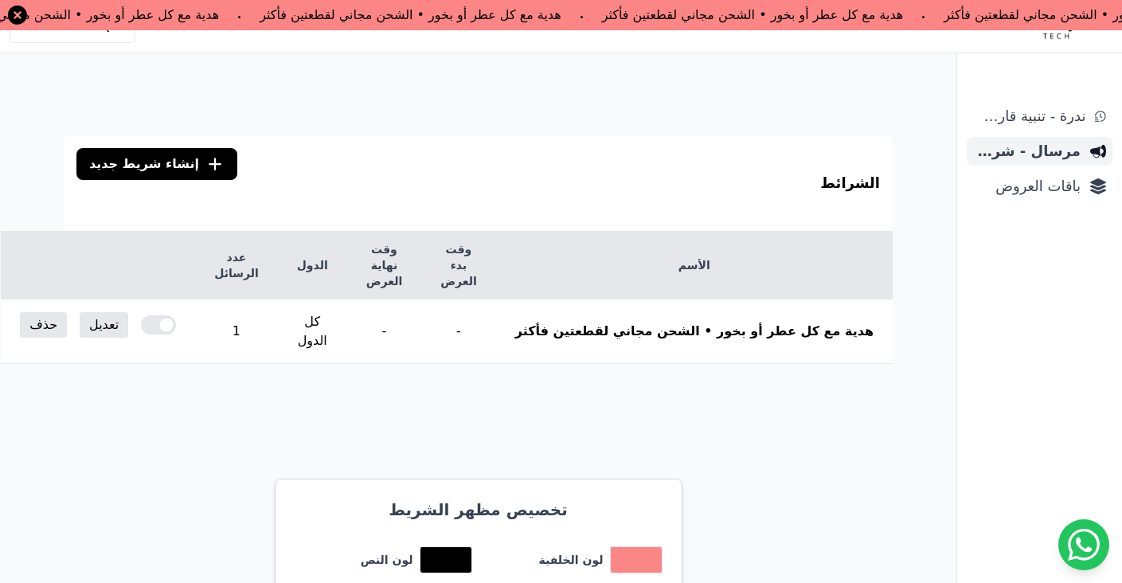
click at [1047, 156] on span "مرسال - شريط دعاية" at bounding box center [1027, 151] width 108 height 22
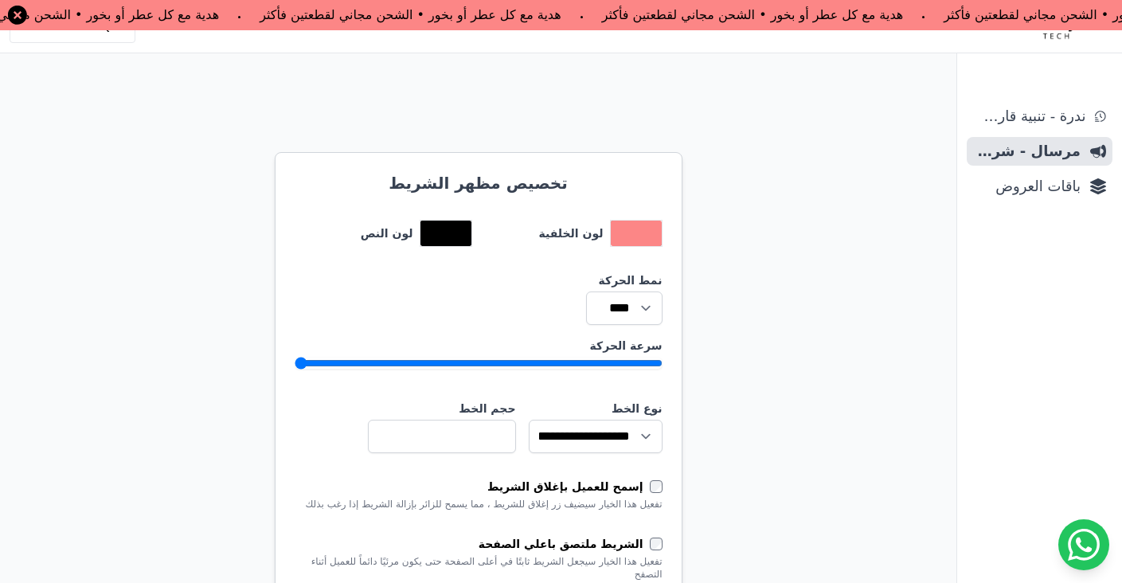
scroll to position [466, 0]
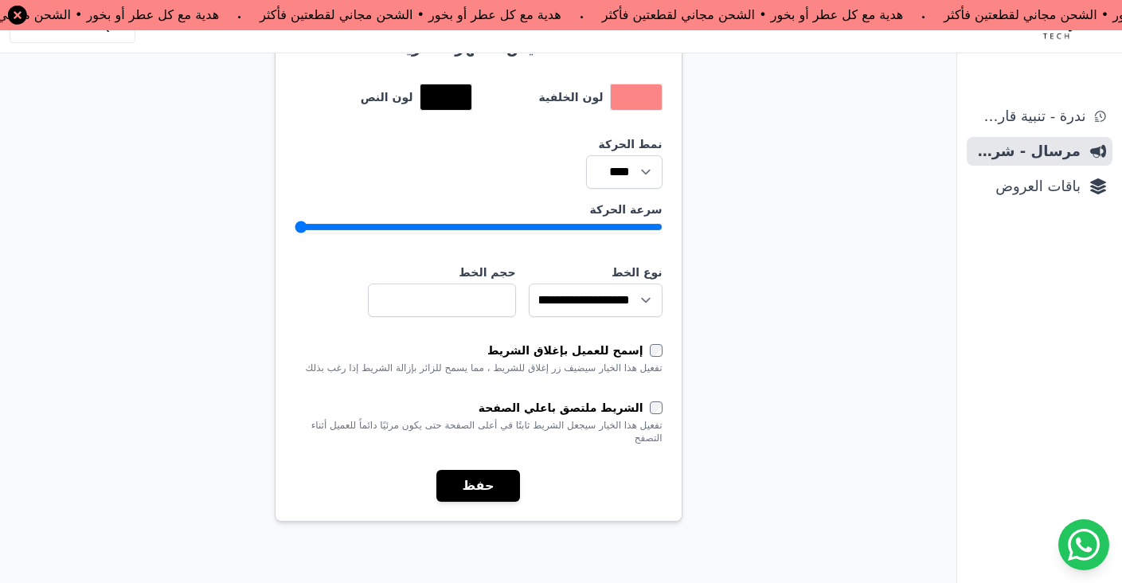
click at [564, 221] on input "سرعة الحركة" at bounding box center [479, 227] width 368 height 13
click at [558, 221] on input "سرعة الحركة" at bounding box center [479, 227] width 368 height 13
click at [554, 221] on input "سرعة الحركة" at bounding box center [479, 227] width 368 height 13
click at [571, 221] on input "سرعة الحركة" at bounding box center [479, 227] width 368 height 13
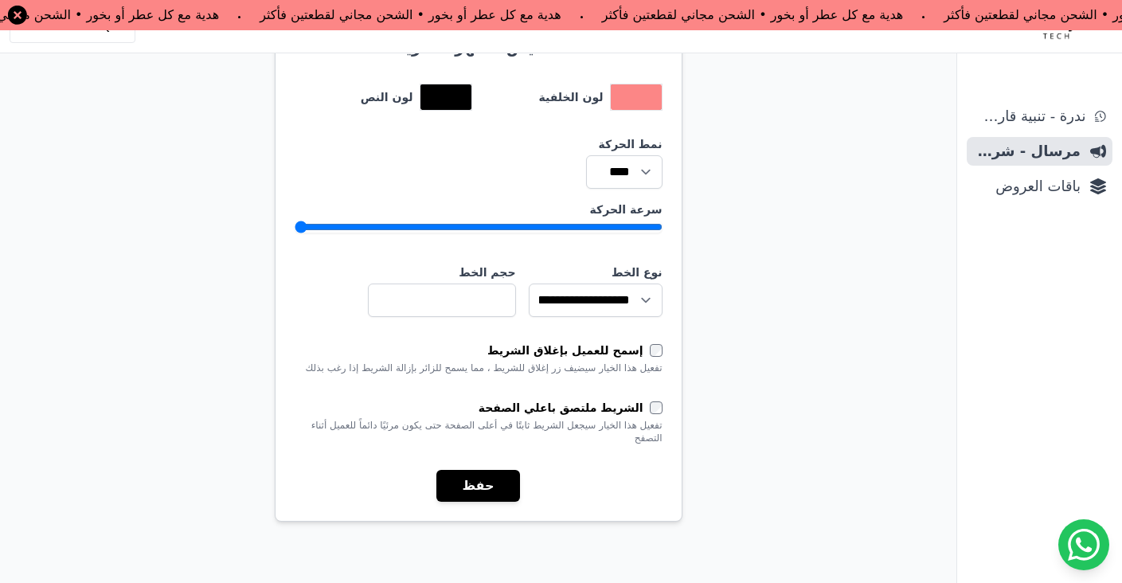
drag, startPoint x: 571, startPoint y: 180, endPoint x: 558, endPoint y: 186, distance: 13.9
click at [558, 221] on input "سرعة الحركة" at bounding box center [479, 227] width 368 height 13
type input "*"
click at [498, 470] on button "حفظ" at bounding box center [478, 486] width 83 height 32
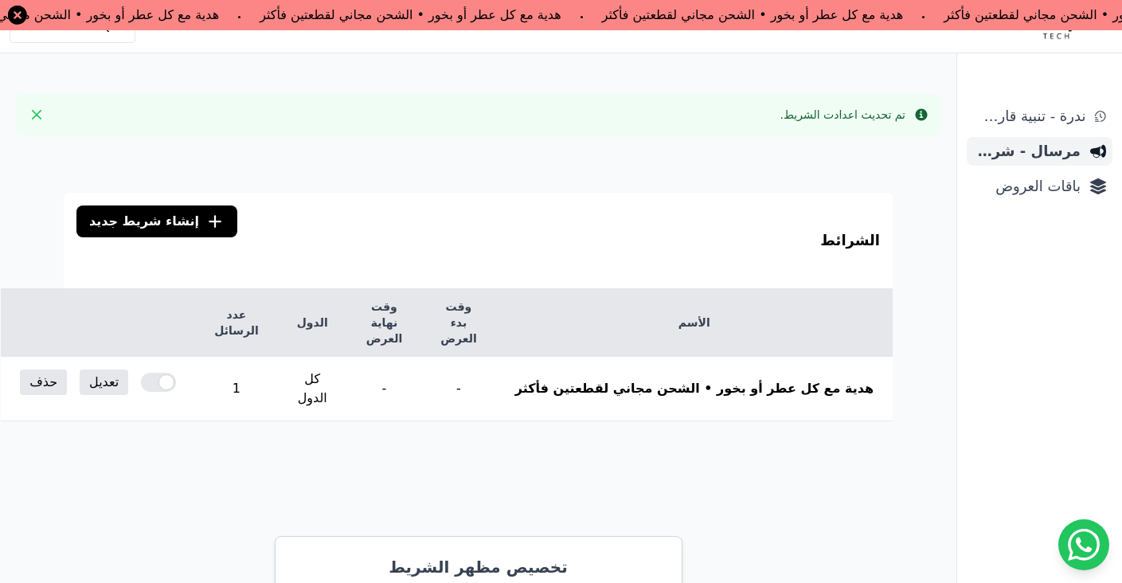
click at [996, 155] on span "مرسال - شريط دعاية" at bounding box center [1027, 151] width 108 height 22
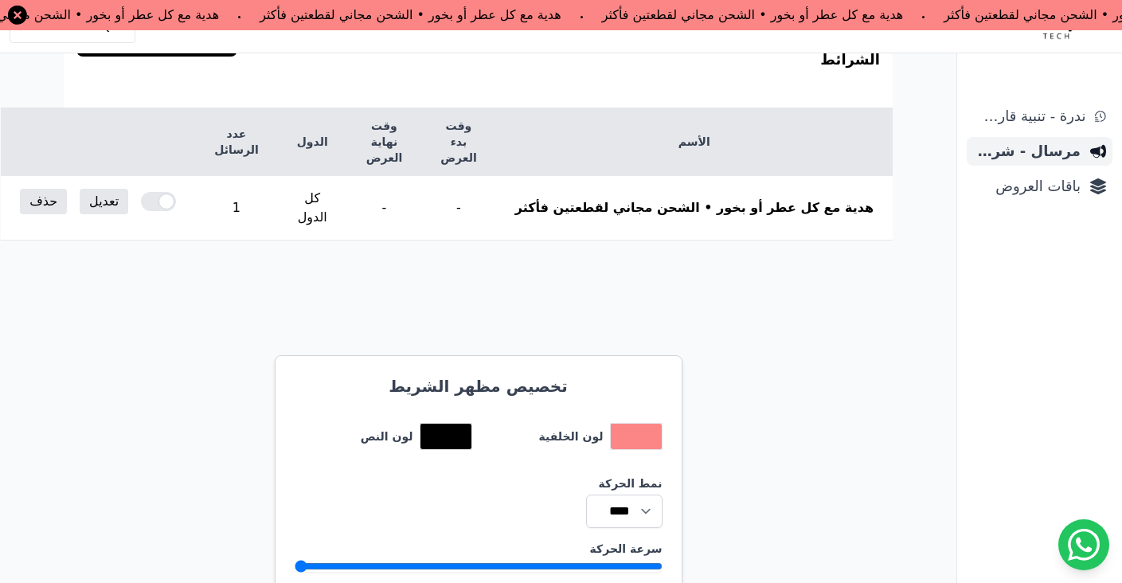
scroll to position [112, 0]
